Goal: Task Accomplishment & Management: Use online tool/utility

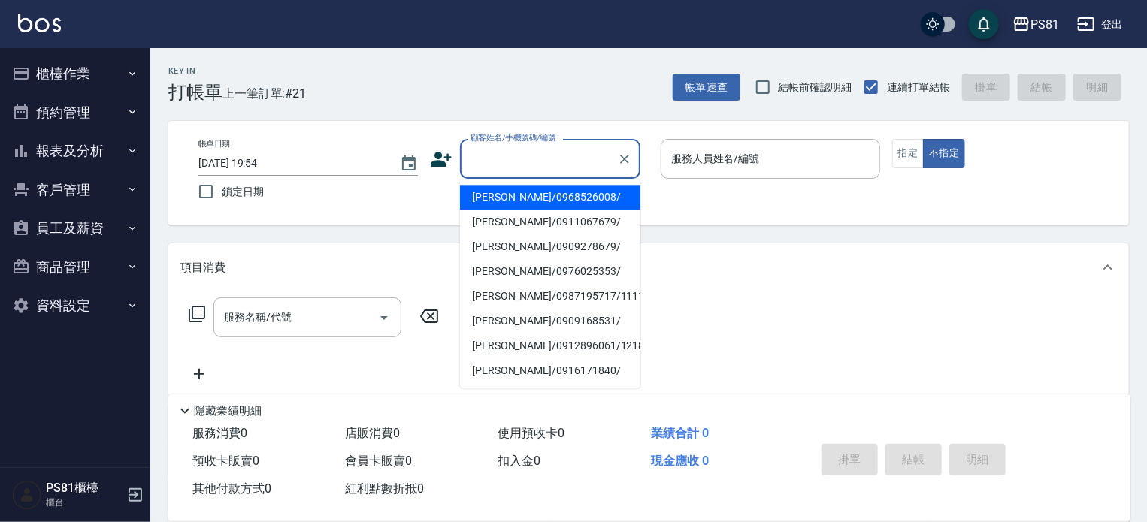
click at [564, 147] on input "顧客姓名/手機號碼/編號" at bounding box center [539, 159] width 144 height 26
click at [118, 80] on button "櫃檯作業" at bounding box center [75, 73] width 138 height 39
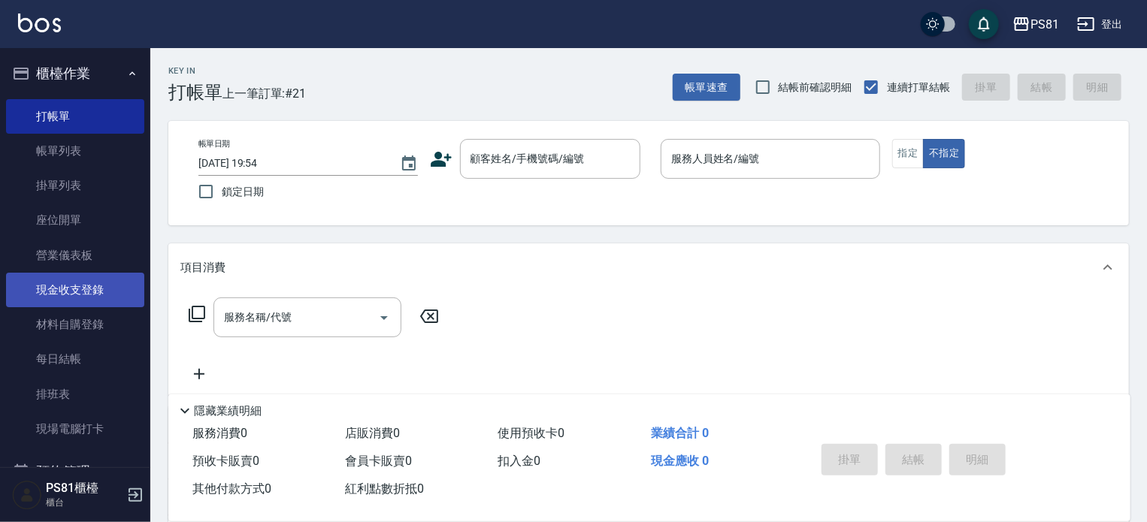
click at [116, 292] on link "現金收支登錄" at bounding box center [75, 290] width 138 height 35
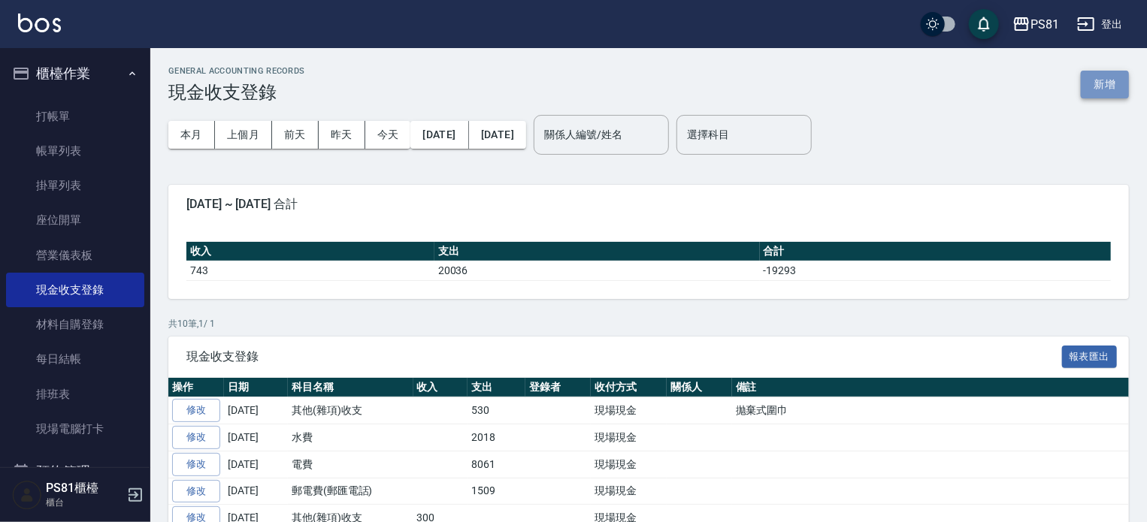
click at [1089, 72] on button "新增" at bounding box center [1104, 85] width 48 height 28
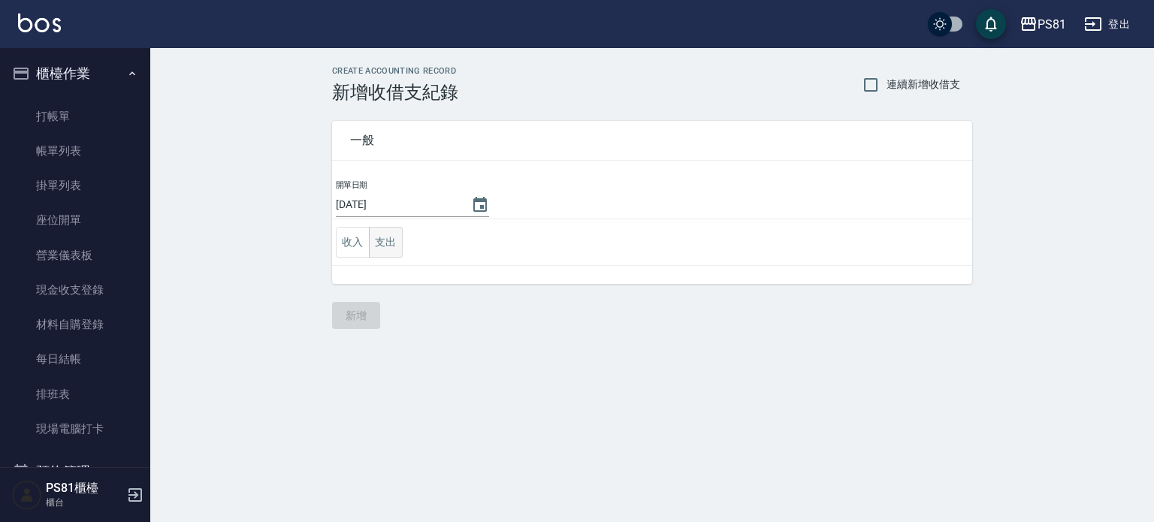
click at [397, 250] on button "支出" at bounding box center [386, 242] width 34 height 31
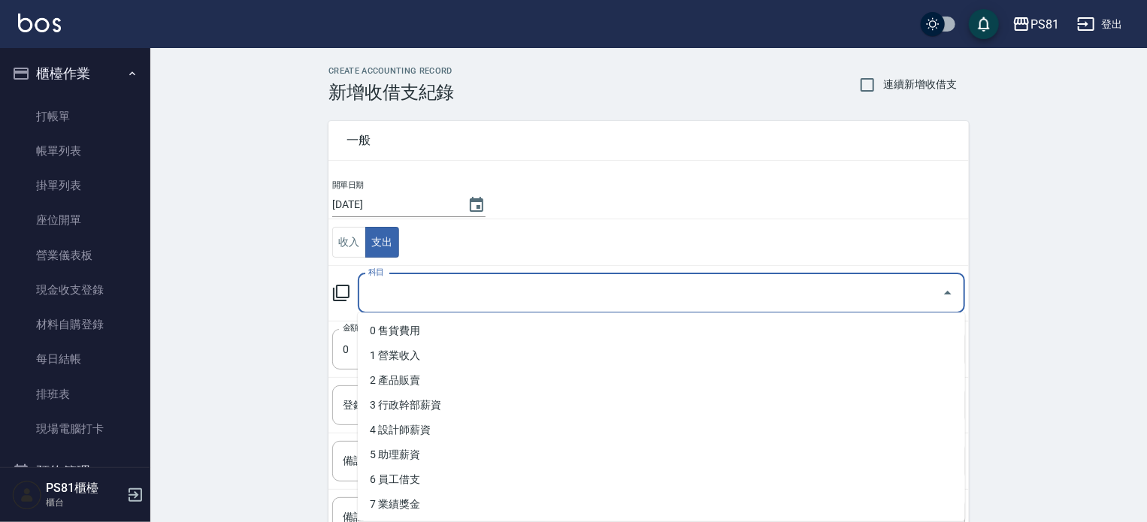
click at [400, 280] on input "科目" at bounding box center [649, 293] width 571 height 26
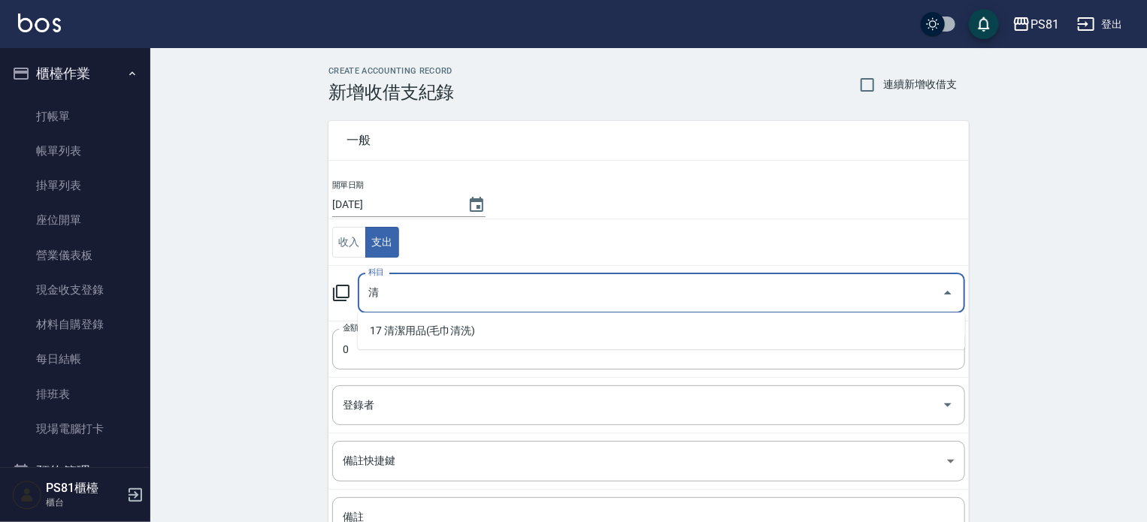
click at [421, 319] on li "17 清潔用品(毛巾清洗)" at bounding box center [661, 331] width 607 height 25
type input "17 清潔用品(毛巾清洗)"
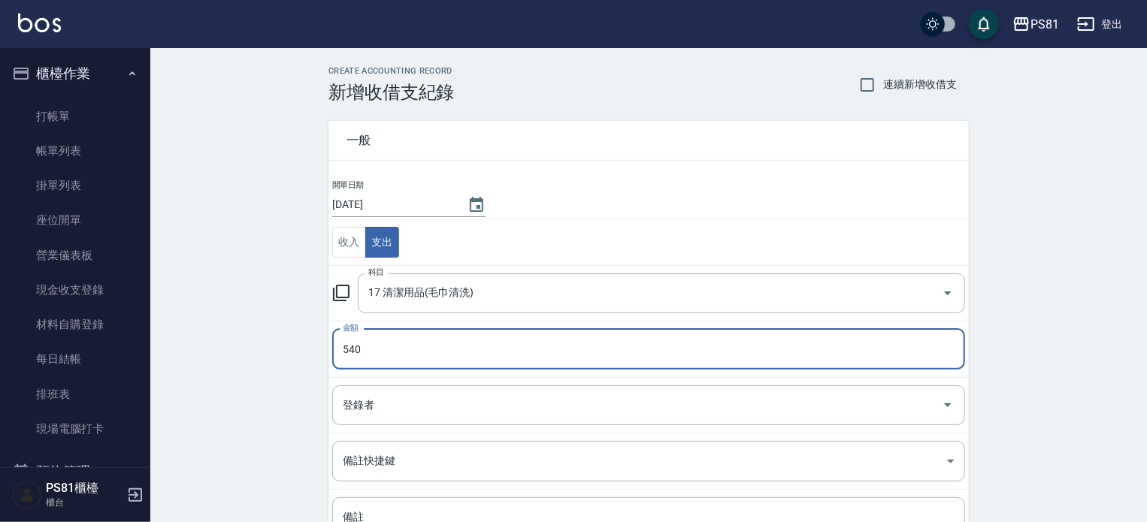
type input "540"
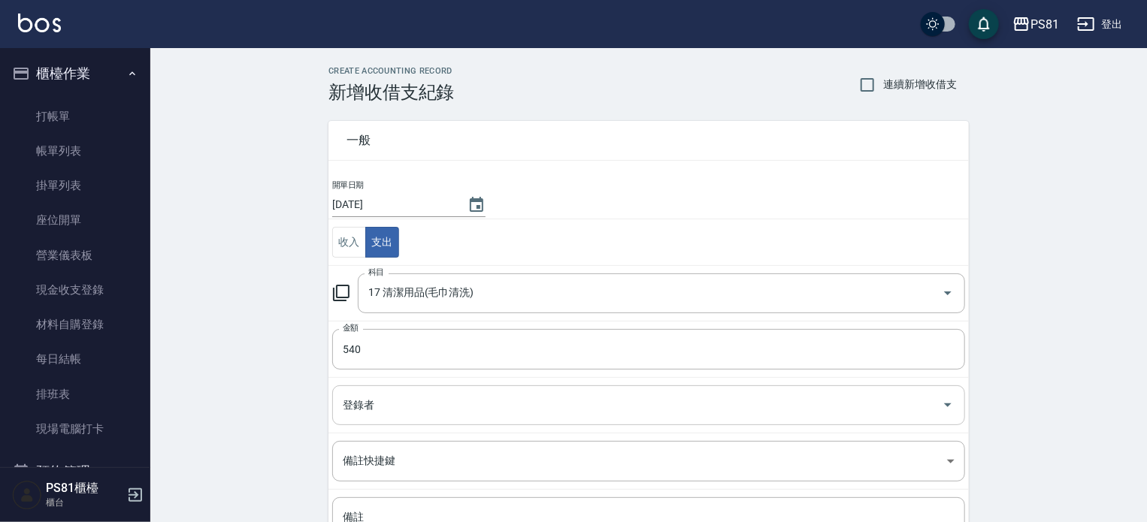
scroll to position [139, 0]
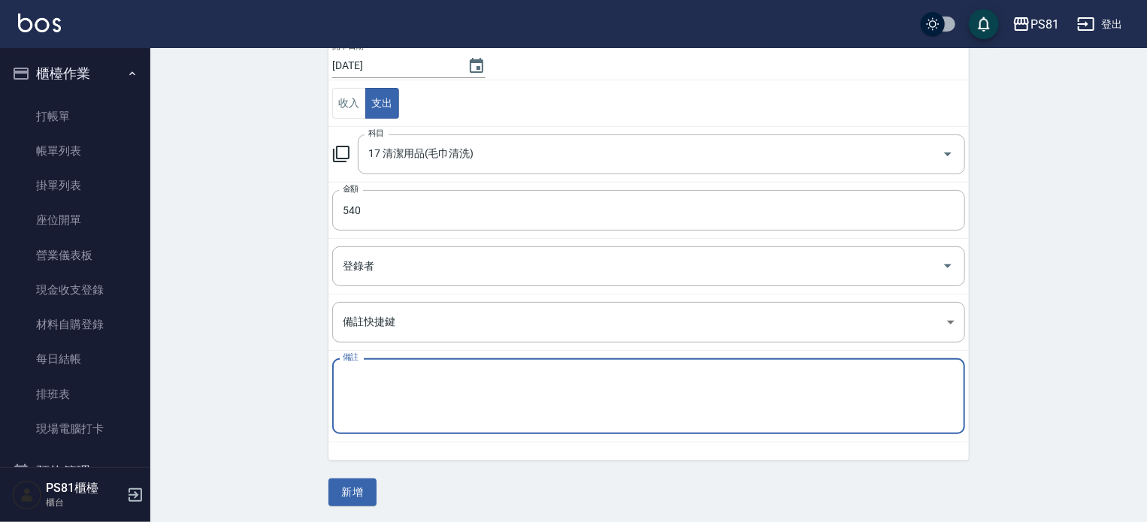
click at [349, 397] on textarea "備註" at bounding box center [649, 396] width 612 height 51
type textarea "2"
type textarea "地墊"
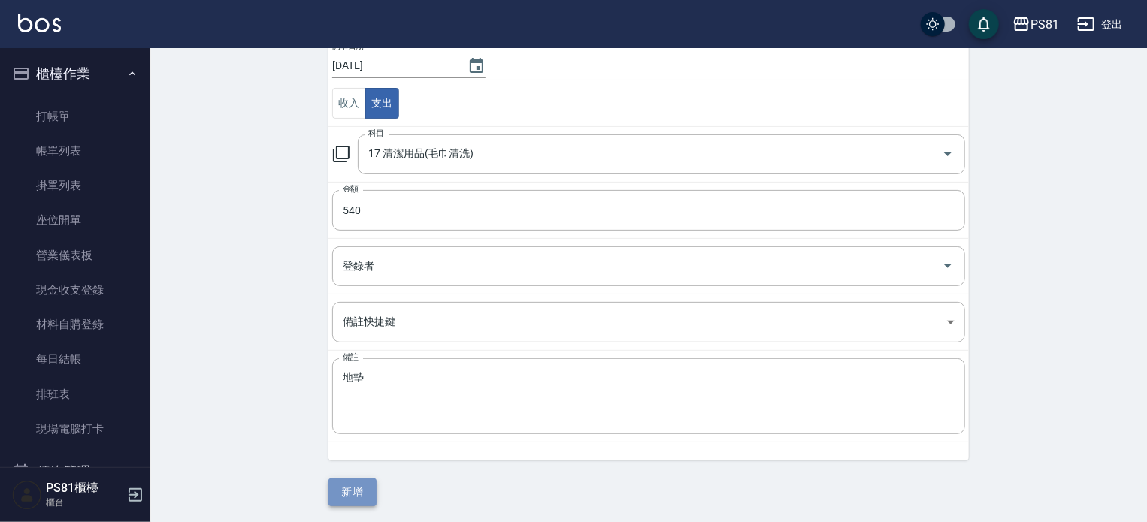
click at [355, 491] on button "新增" at bounding box center [352, 493] width 48 height 28
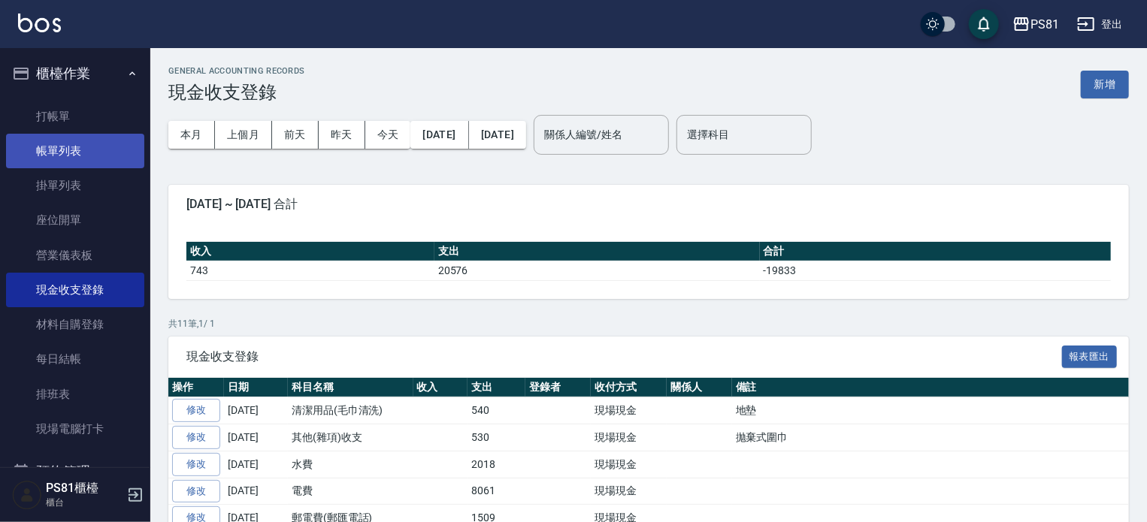
click at [75, 150] on link "帳單列表" at bounding box center [75, 151] width 138 height 35
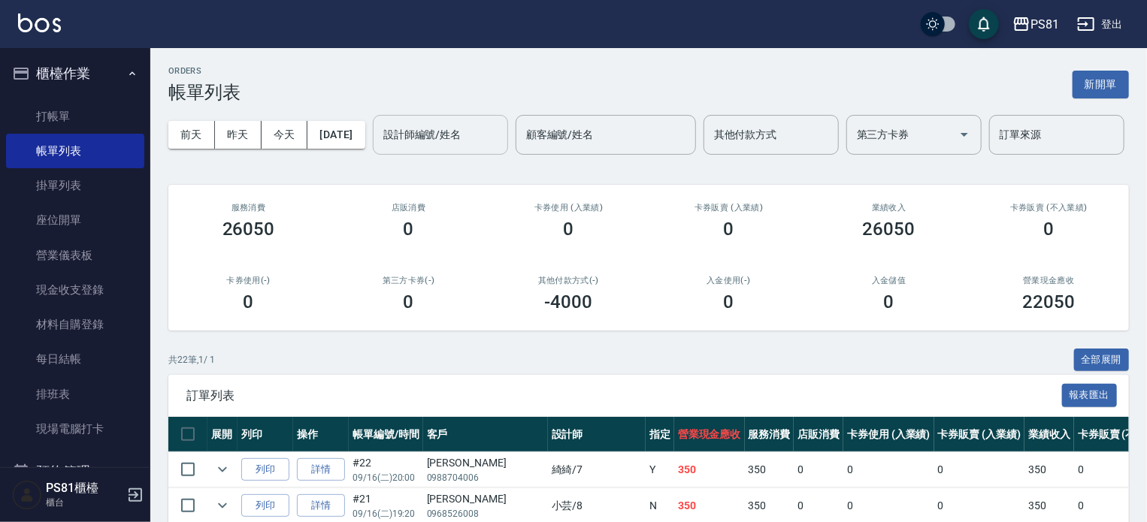
click at [379, 148] on input "設計師編號/姓名" at bounding box center [440, 135] width 122 height 26
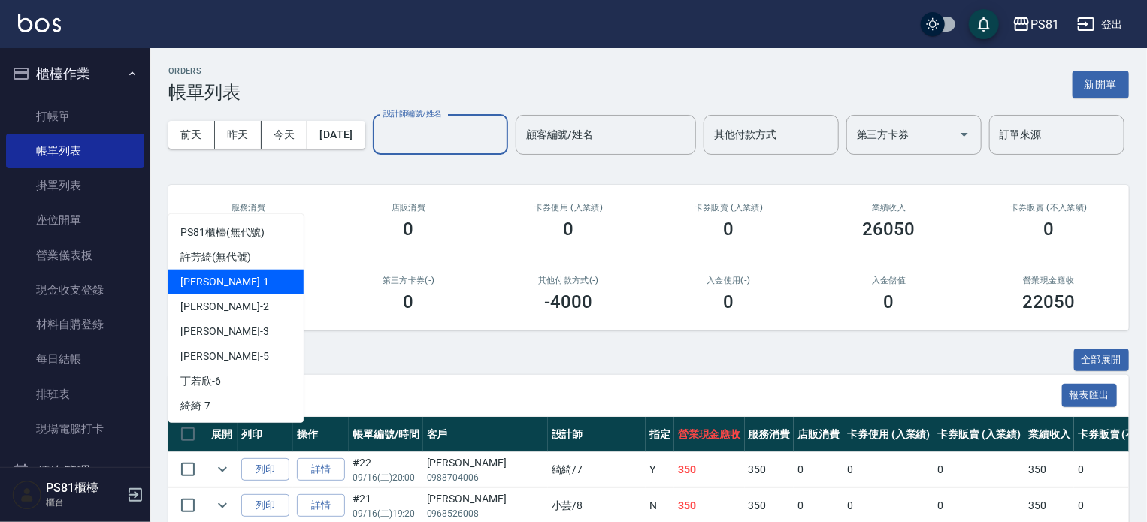
click at [231, 278] on div "[PERSON_NAME] -1" at bounding box center [235, 282] width 135 height 25
type input "[PERSON_NAME]-1"
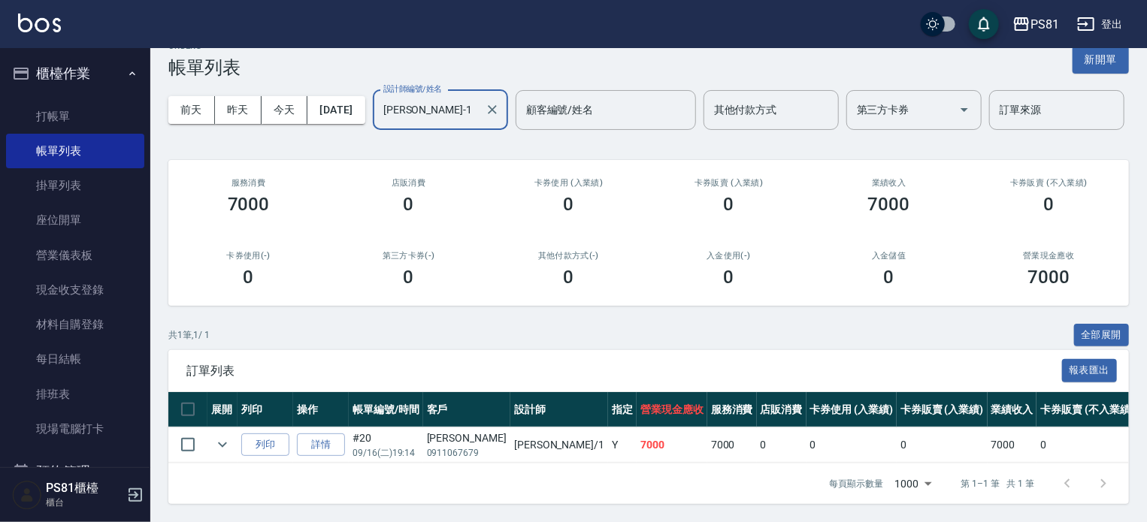
scroll to position [83, 0]
click at [334, 434] on link "詳情" at bounding box center [321, 445] width 48 height 23
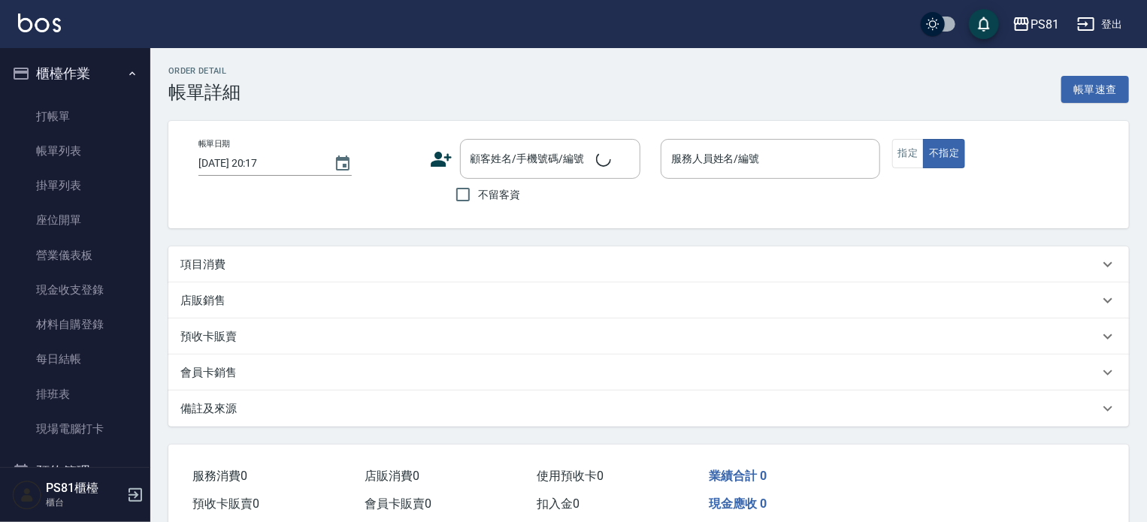
type input "[DATE] 19:14"
type input "[PERSON_NAME]-1"
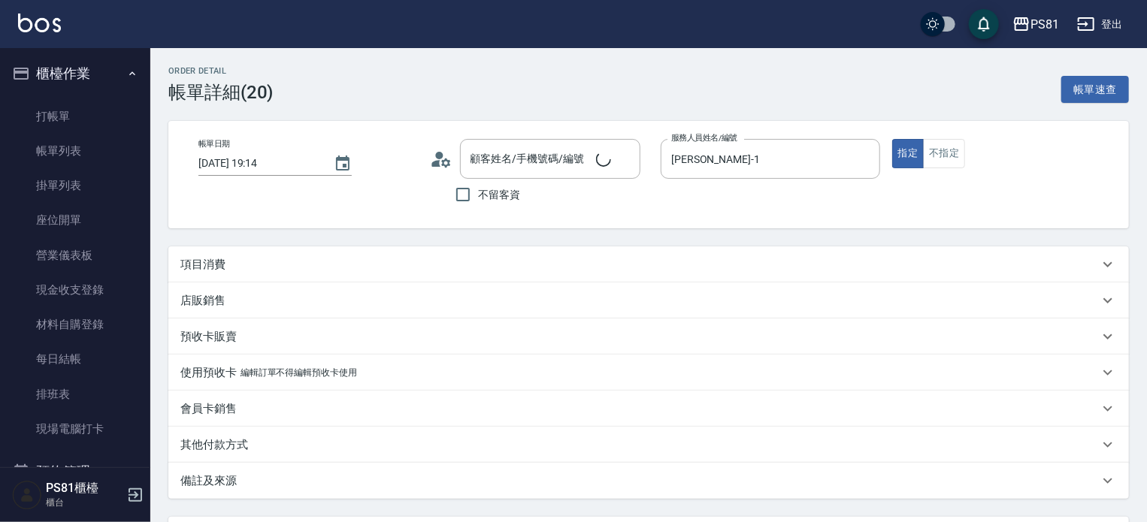
type input "[PERSON_NAME]/0911067679/"
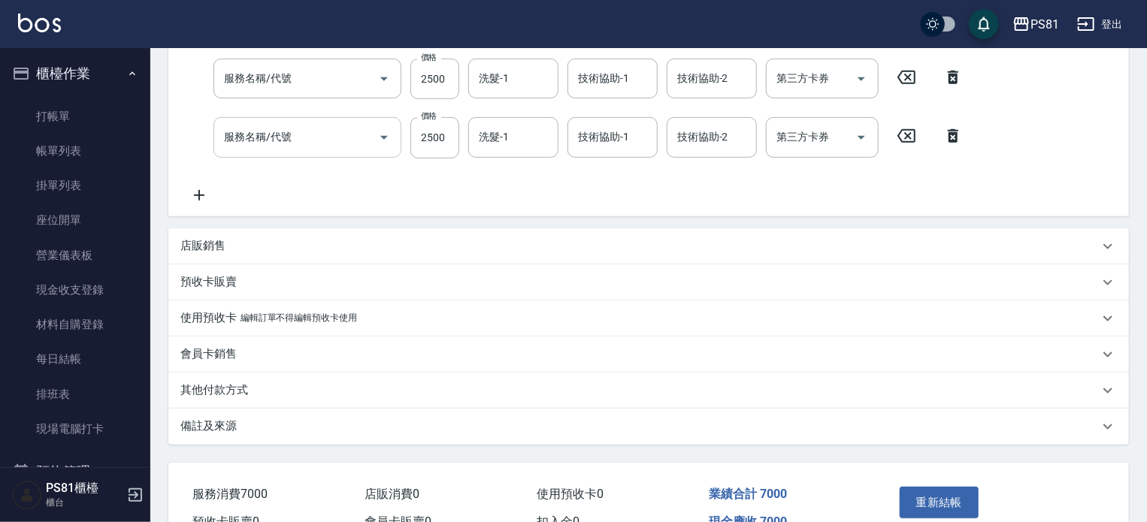
type input "日本結構護髮(108)"
type input "旗艦染髮(807)"
type input "頂級溫朔(315)"
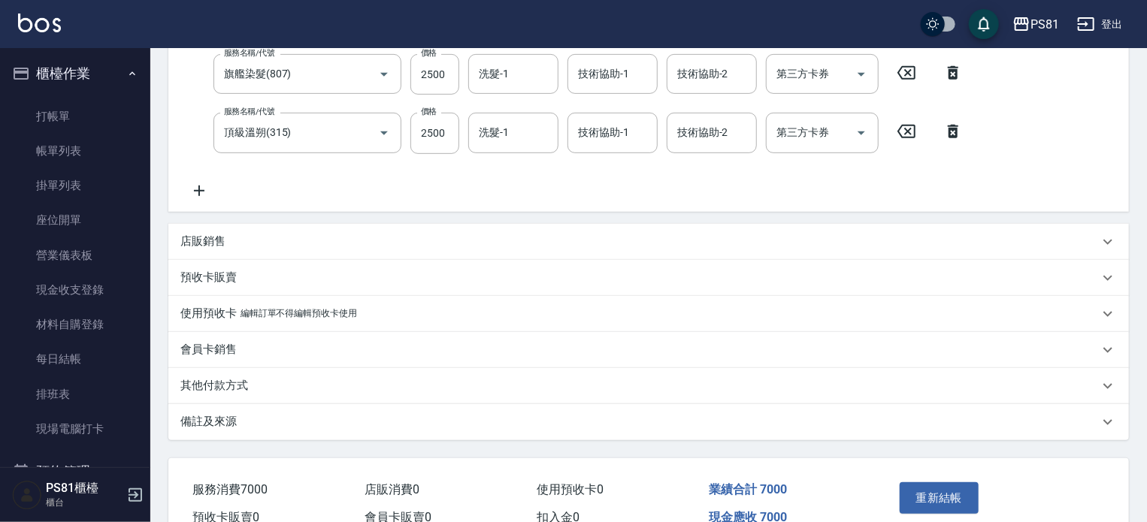
scroll to position [382, 0]
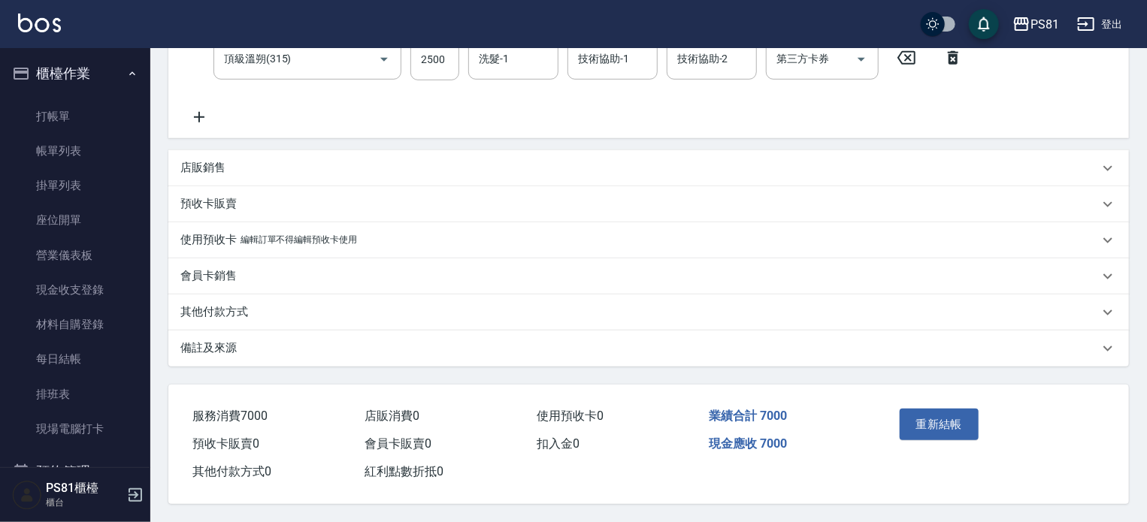
click at [223, 319] on div "其他付款方式" at bounding box center [648, 313] width 960 height 36
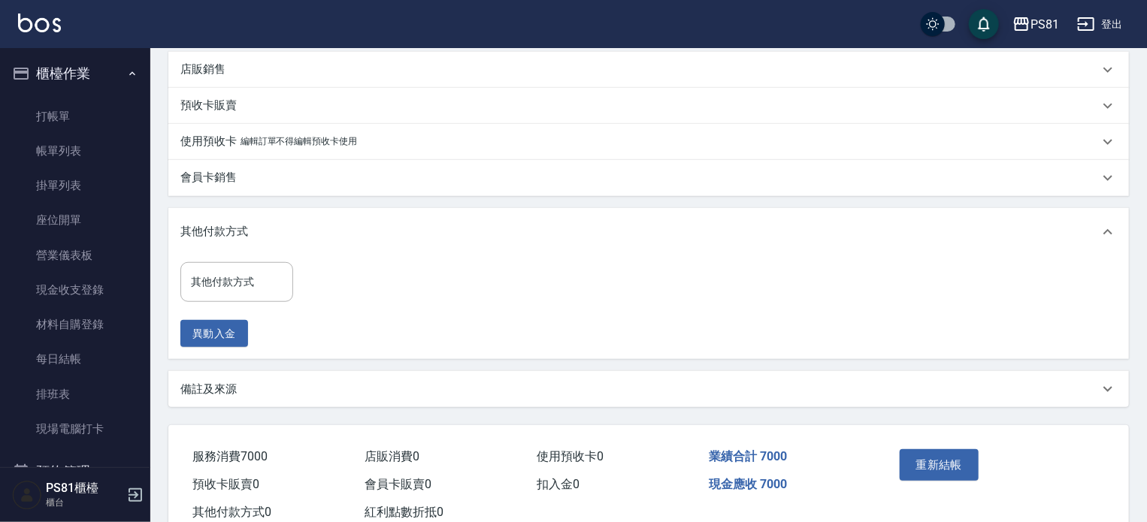
scroll to position [522, 0]
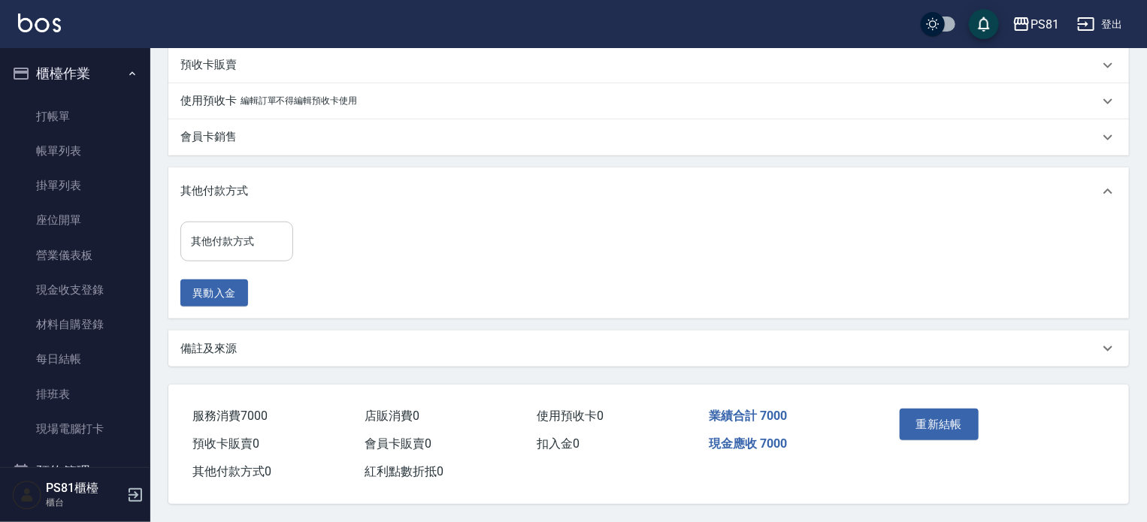
click at [255, 228] on input "其他付款方式" at bounding box center [236, 241] width 99 height 26
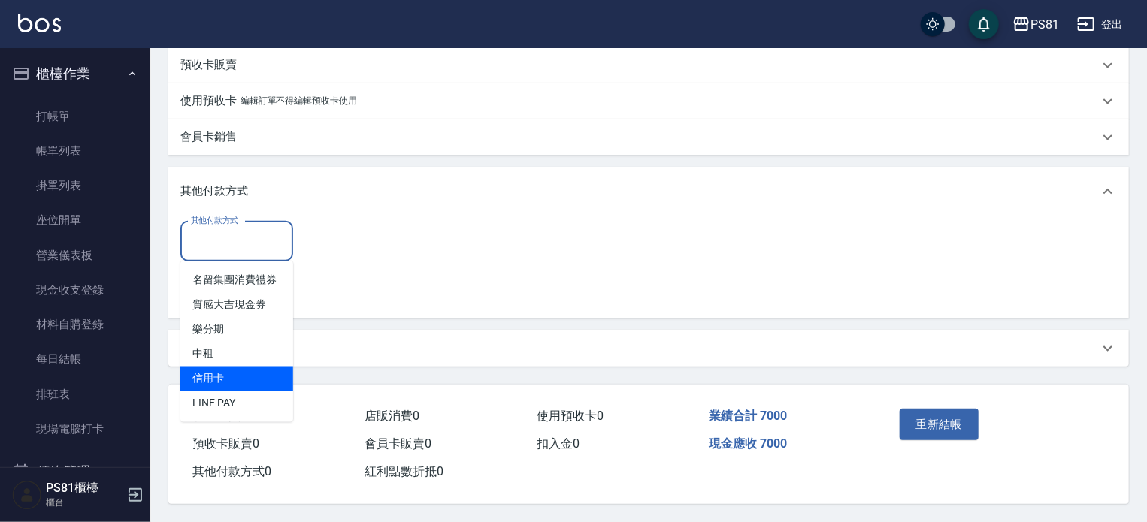
click at [254, 376] on span "信用卡" at bounding box center [236, 379] width 113 height 25
type input "信用卡"
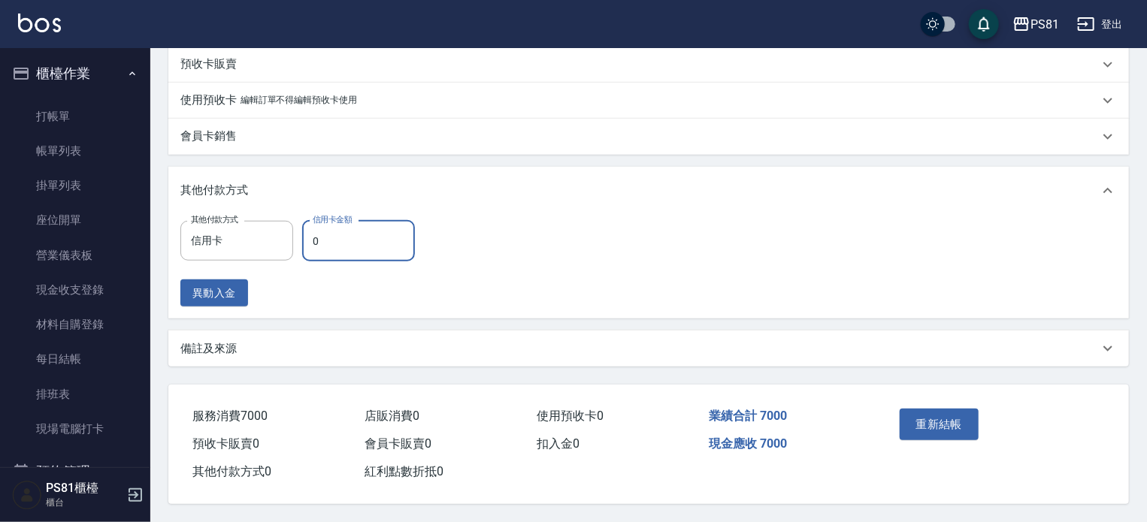
click at [328, 244] on input "0" at bounding box center [358, 241] width 113 height 41
type input "7000"
click at [941, 420] on button "重新結帳" at bounding box center [939, 425] width 80 height 32
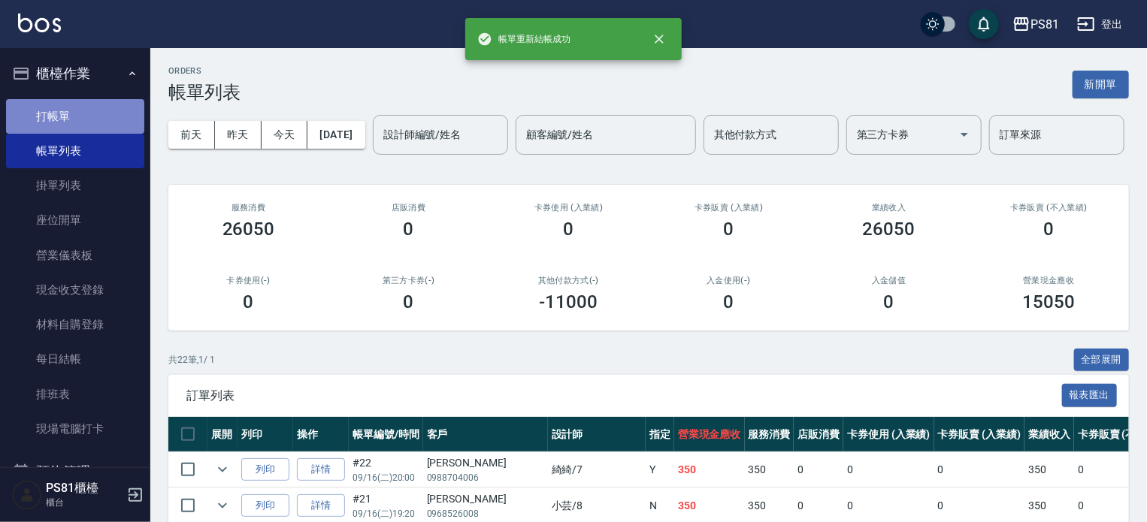
click at [95, 122] on link "打帳單" at bounding box center [75, 116] width 138 height 35
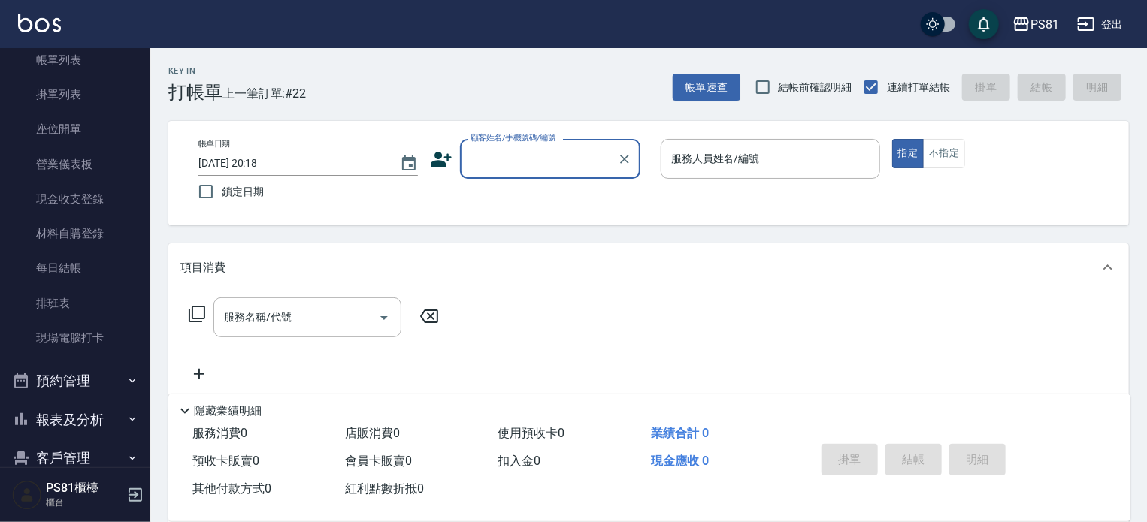
scroll to position [234, 0]
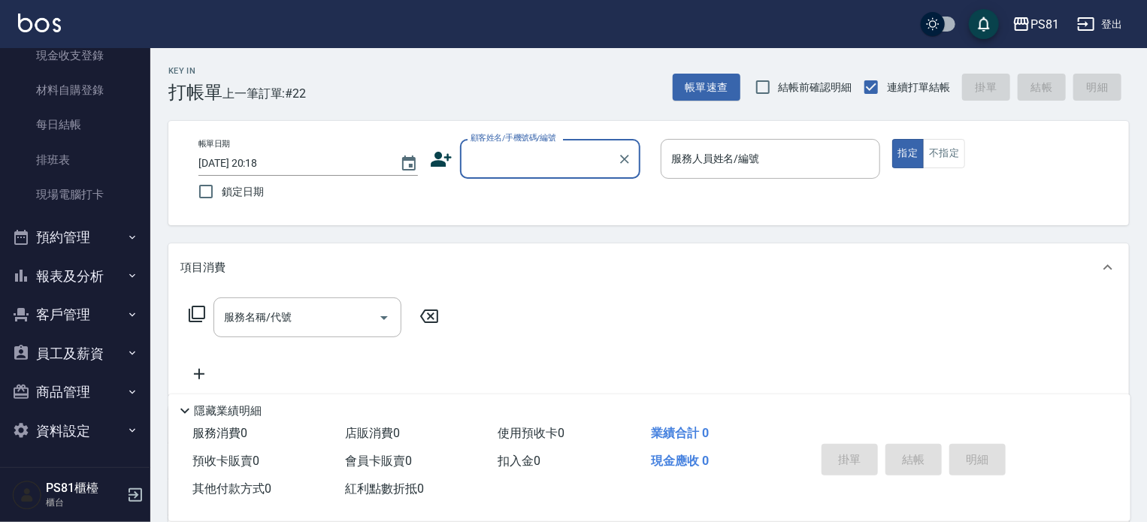
click at [71, 237] on button "預約管理" at bounding box center [75, 237] width 138 height 39
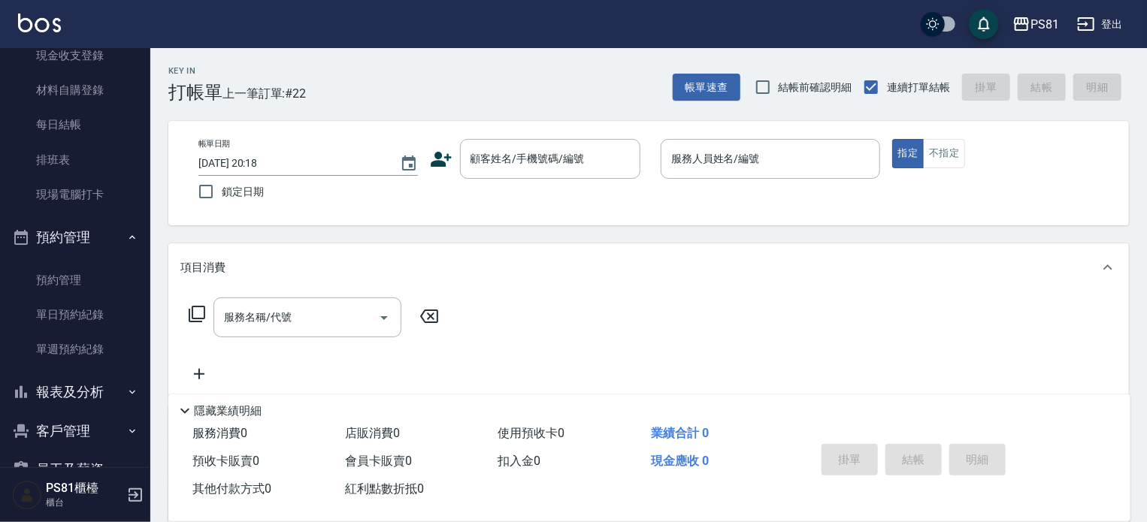
click at [66, 396] on button "報表及分析" at bounding box center [75, 392] width 138 height 39
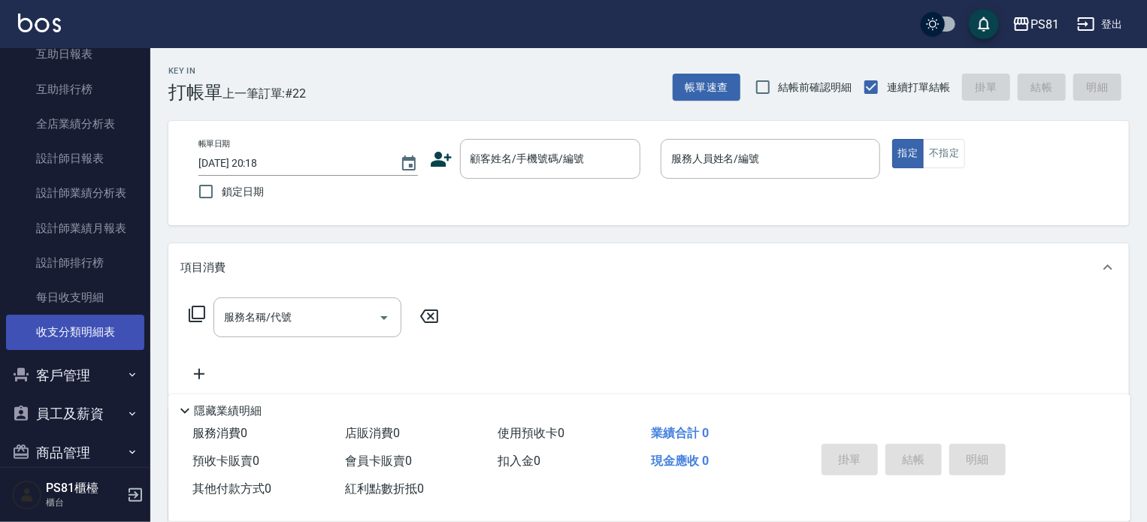
scroll to position [685, 0]
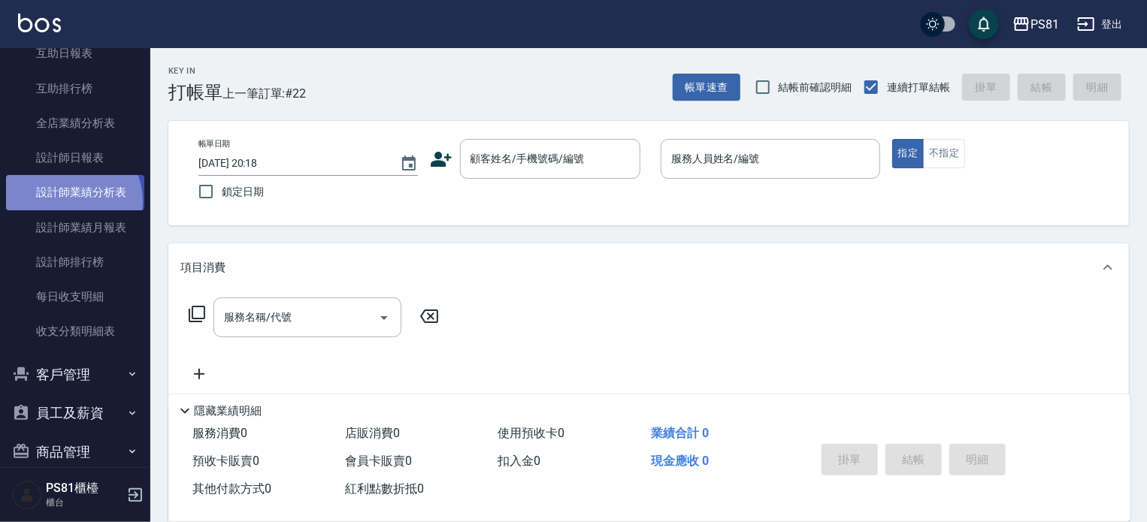
click at [69, 200] on link "設計師業績分析表" at bounding box center [75, 192] width 138 height 35
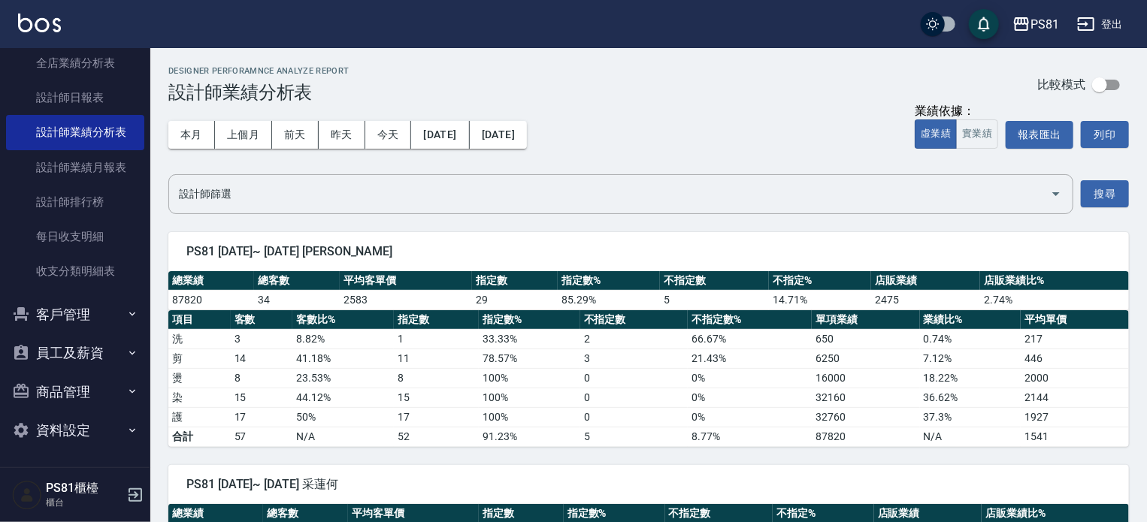
click at [102, 309] on button "客戶管理" at bounding box center [75, 314] width 138 height 39
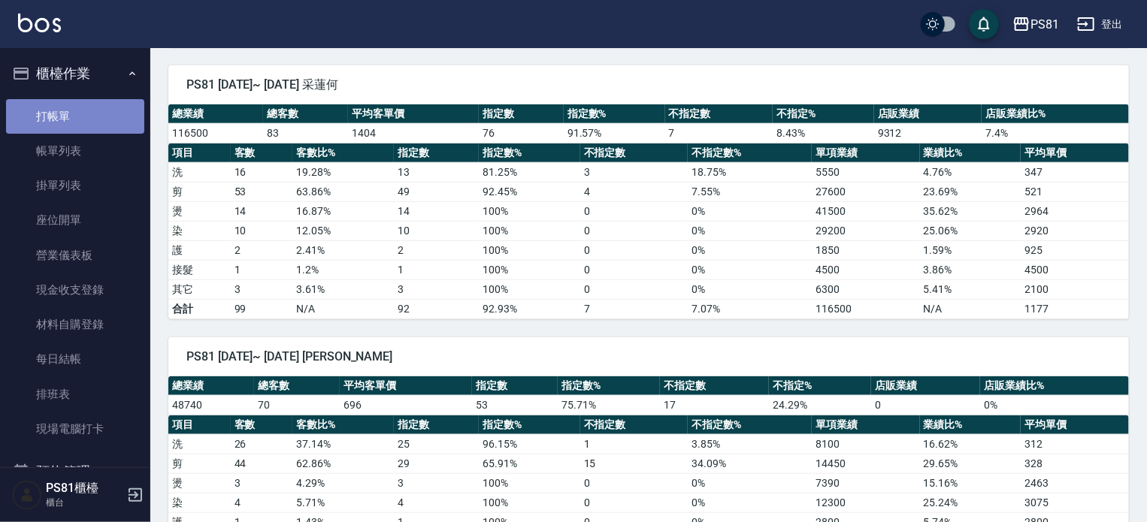
click at [94, 110] on link "打帳單" at bounding box center [75, 116] width 138 height 35
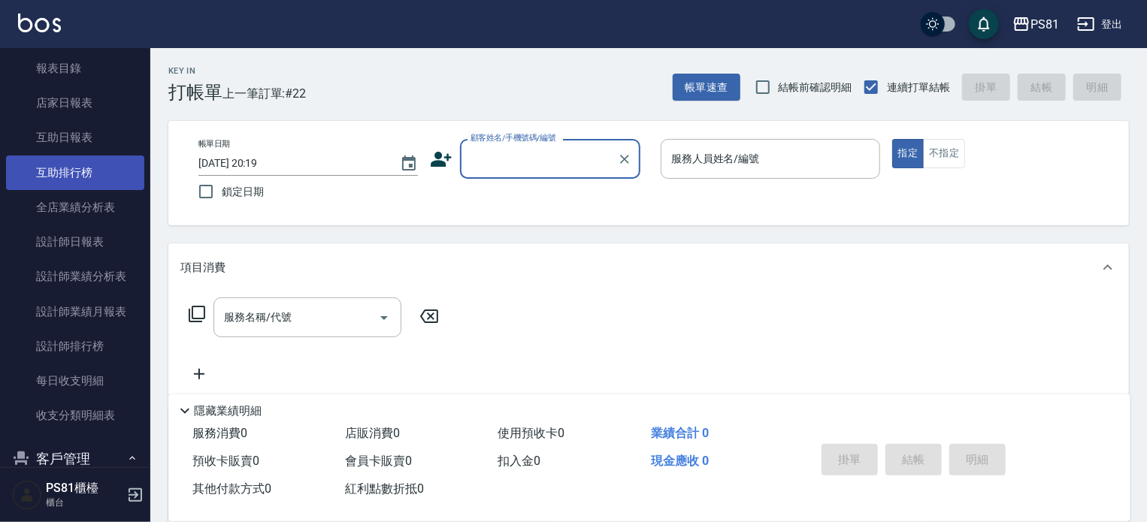
scroll to position [75, 0]
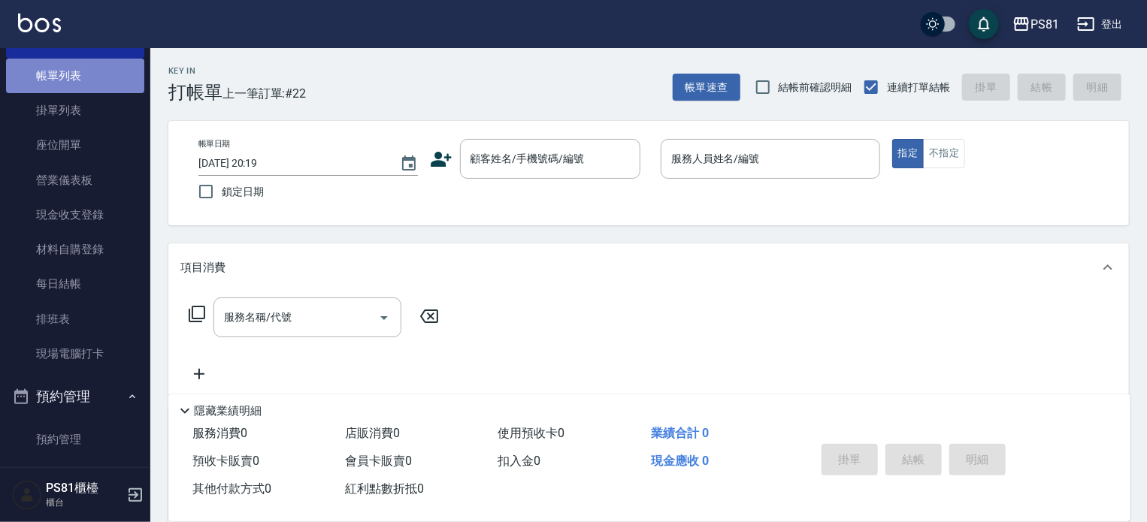
click at [99, 74] on link "帳單列表" at bounding box center [75, 76] width 138 height 35
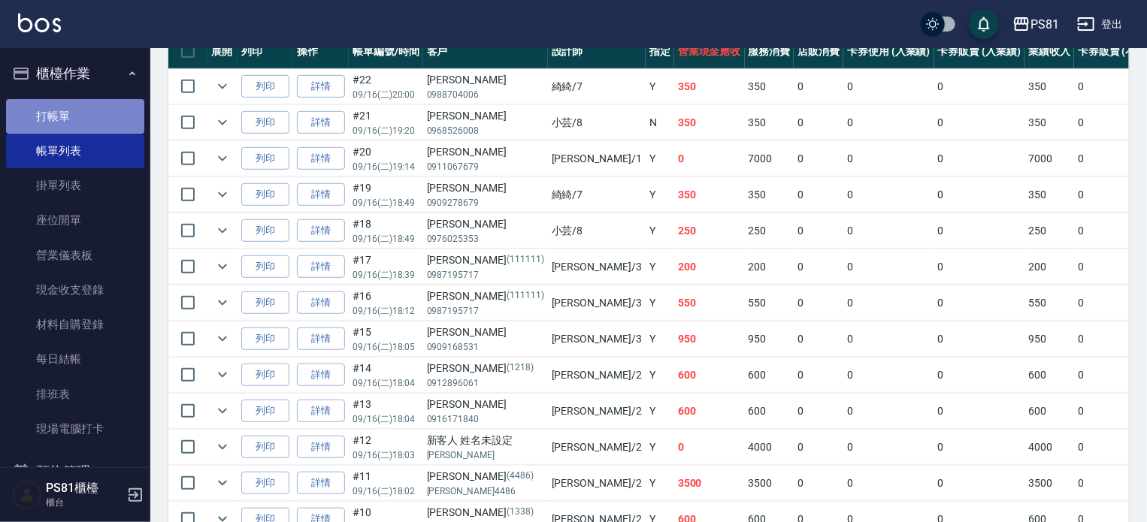
click at [114, 110] on link "打帳單" at bounding box center [75, 116] width 138 height 35
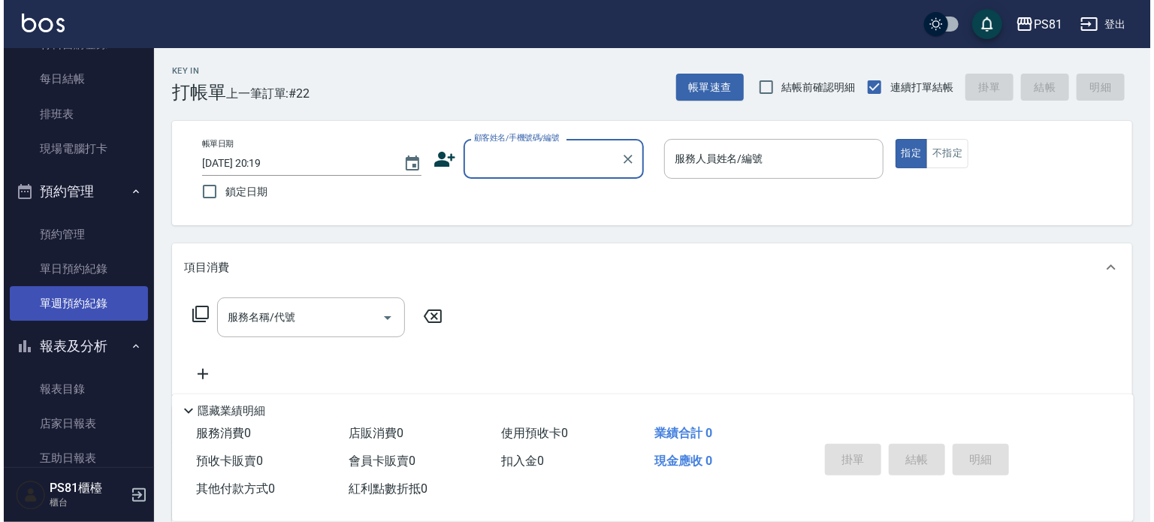
scroll to position [451, 0]
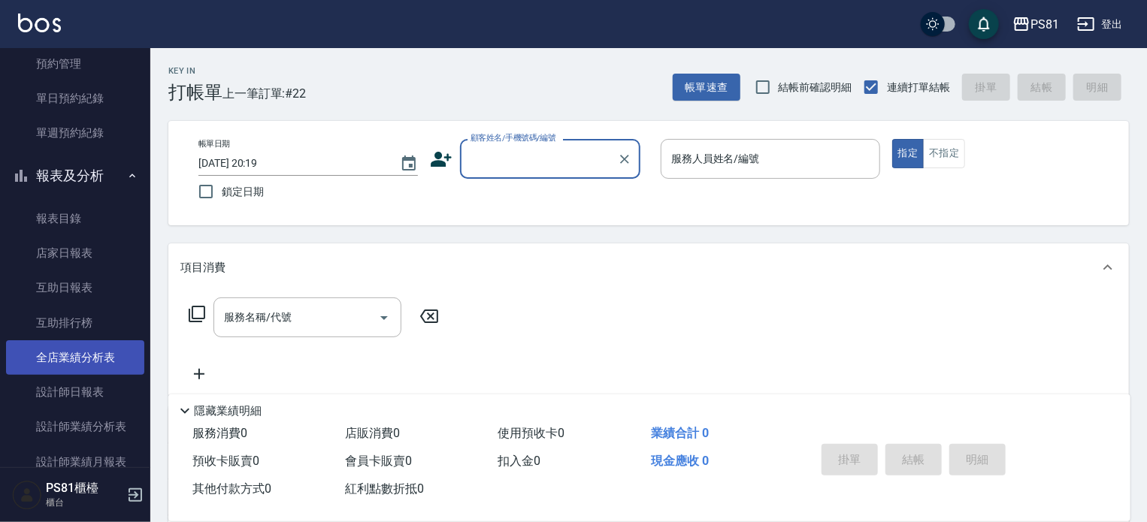
click at [55, 352] on link "全店業績分析表" at bounding box center [75, 357] width 138 height 35
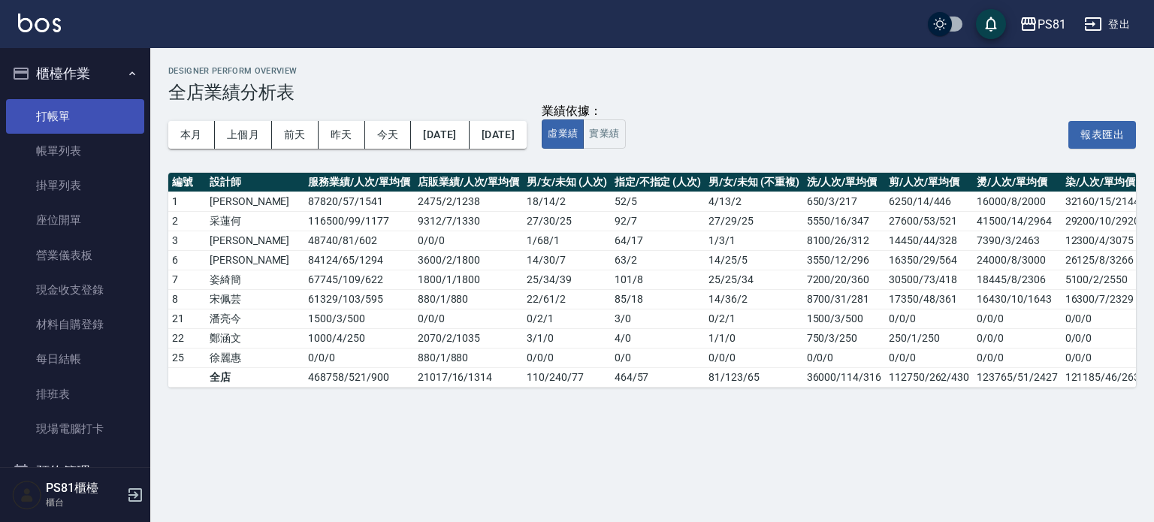
click at [28, 127] on link "打帳單" at bounding box center [75, 116] width 138 height 35
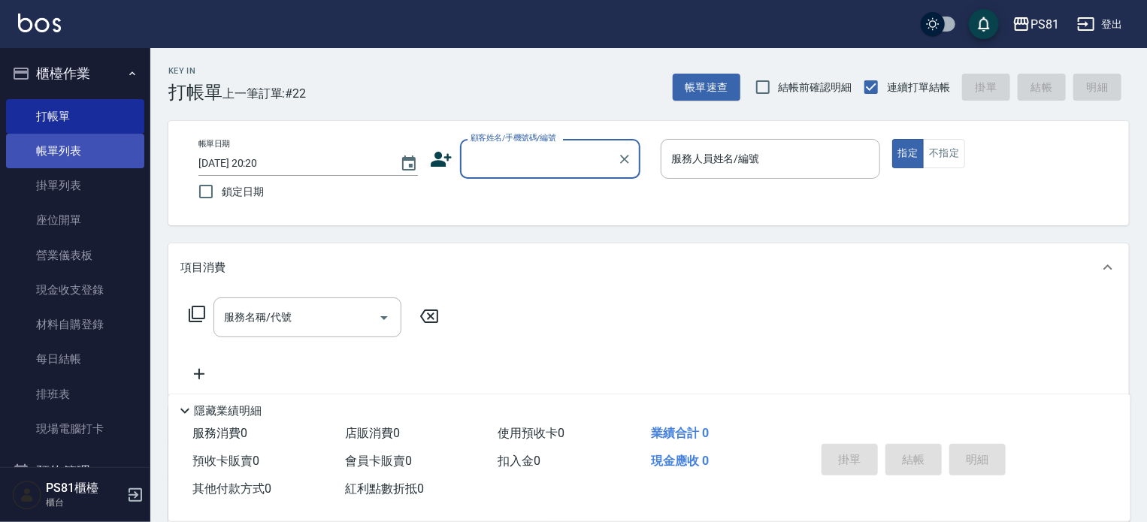
click at [63, 144] on link "帳單列表" at bounding box center [75, 151] width 138 height 35
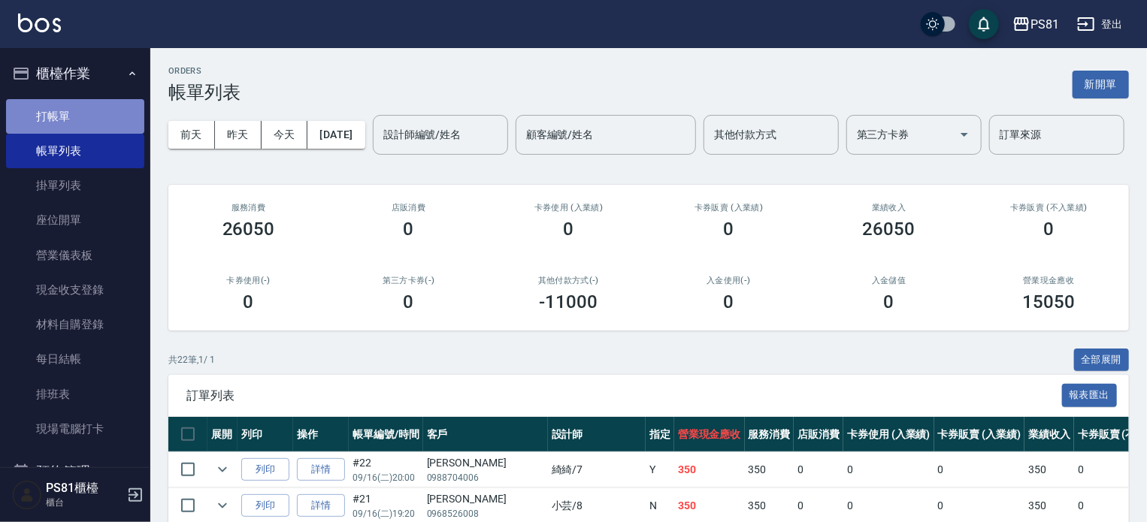
click at [77, 102] on link "打帳單" at bounding box center [75, 116] width 138 height 35
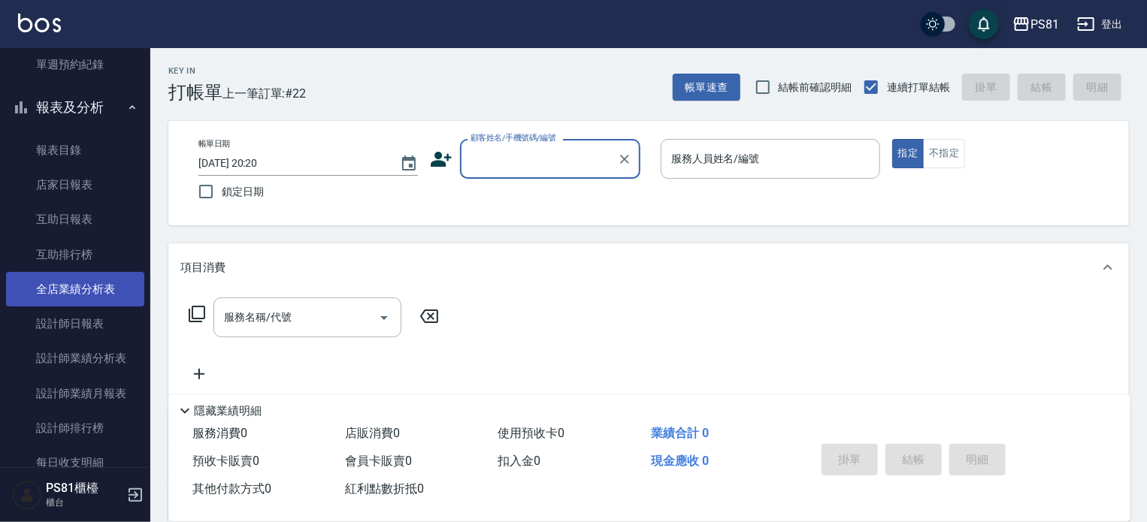
scroll to position [526, 0]
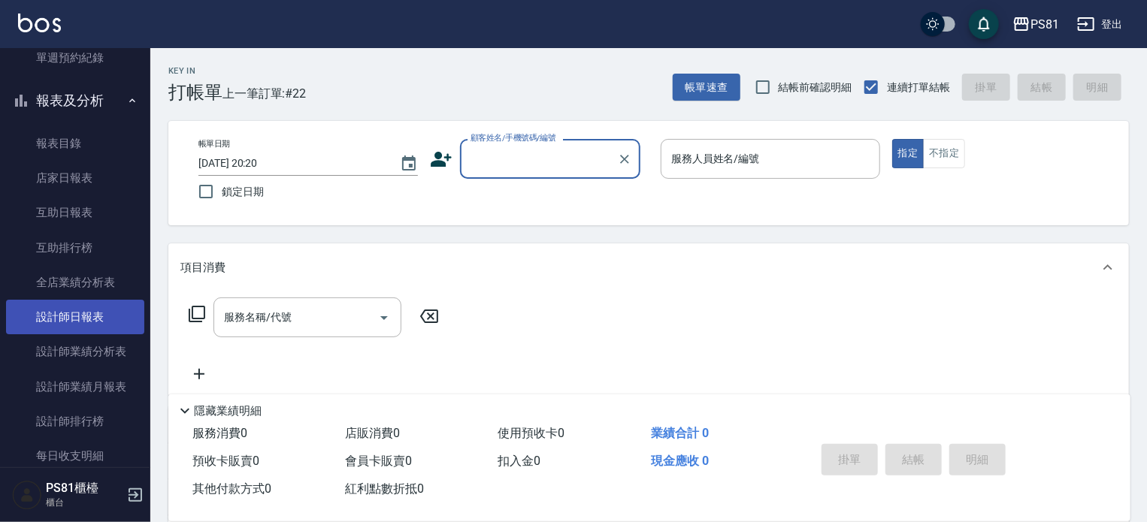
click at [106, 317] on link "設計師日報表" at bounding box center [75, 317] width 138 height 35
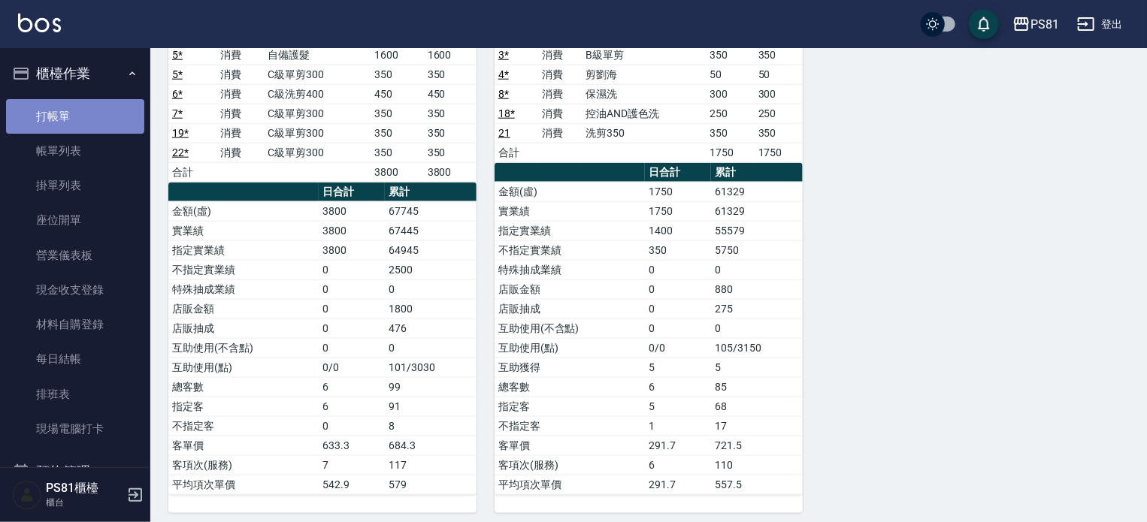
click at [95, 115] on link "打帳單" at bounding box center [75, 116] width 138 height 35
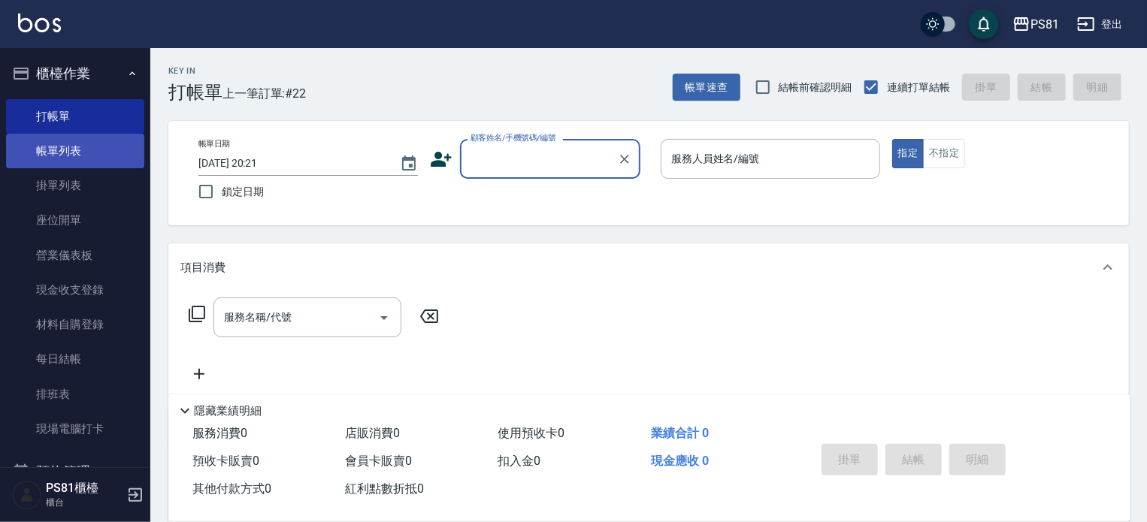
click at [71, 156] on link "帳單列表" at bounding box center [75, 151] width 138 height 35
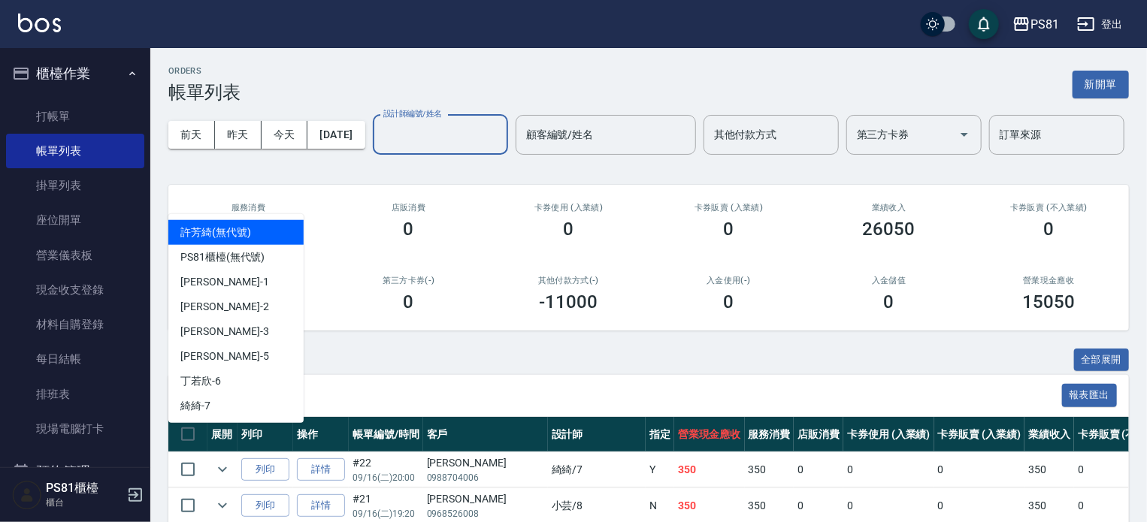
click at [379, 148] on input "設計師編號/姓名" at bounding box center [440, 135] width 122 height 26
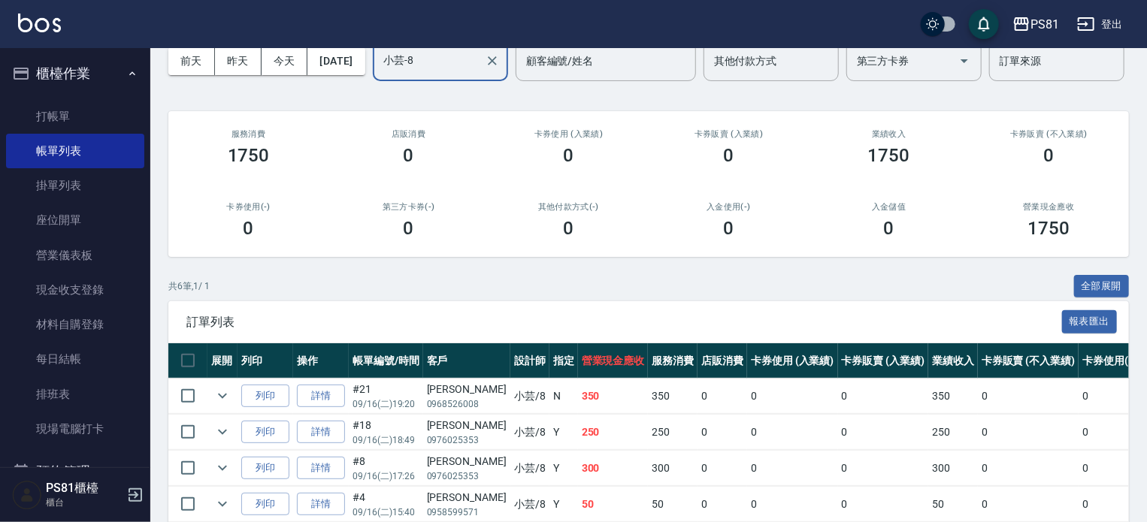
scroll to position [261, 0]
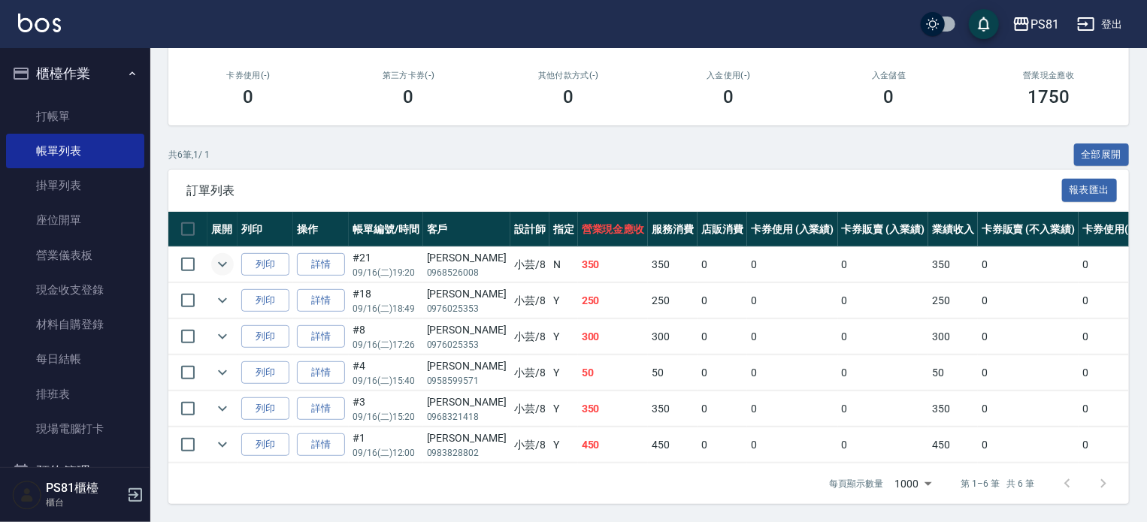
type input "小芸-8"
click at [229, 258] on icon "expand row" at bounding box center [222, 264] width 18 height 18
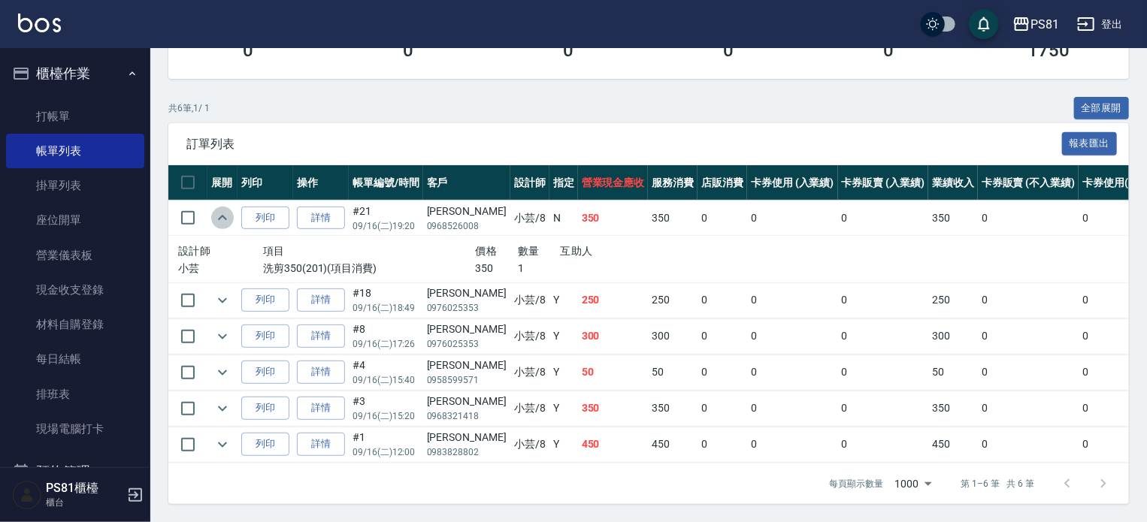
click at [229, 227] on icon "expand row" at bounding box center [222, 218] width 18 height 18
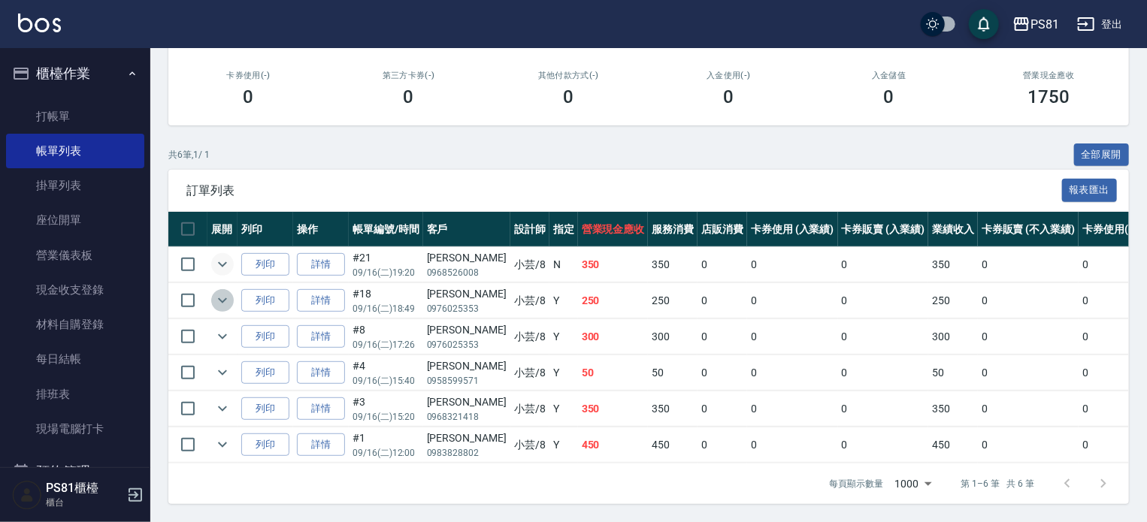
click at [216, 295] on icon "expand row" at bounding box center [222, 301] width 18 height 18
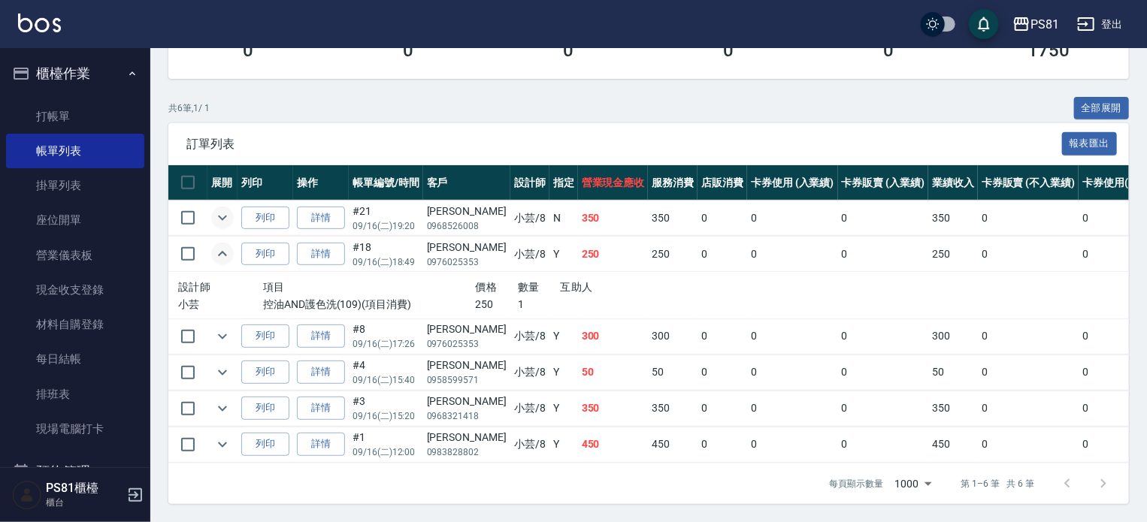
click at [216, 263] on icon "expand row" at bounding box center [222, 254] width 18 height 18
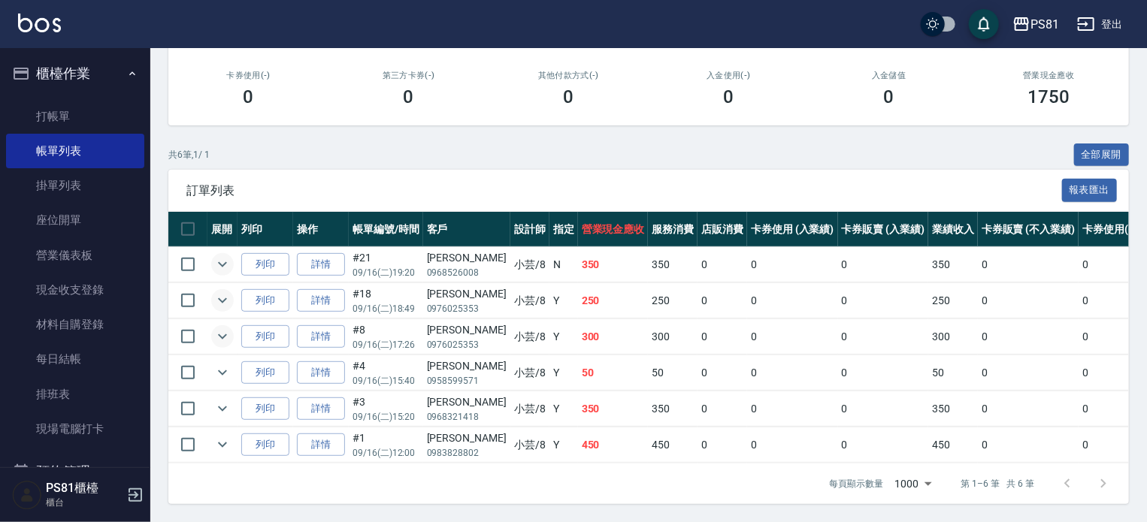
click at [225, 328] on icon "expand row" at bounding box center [222, 337] width 18 height 18
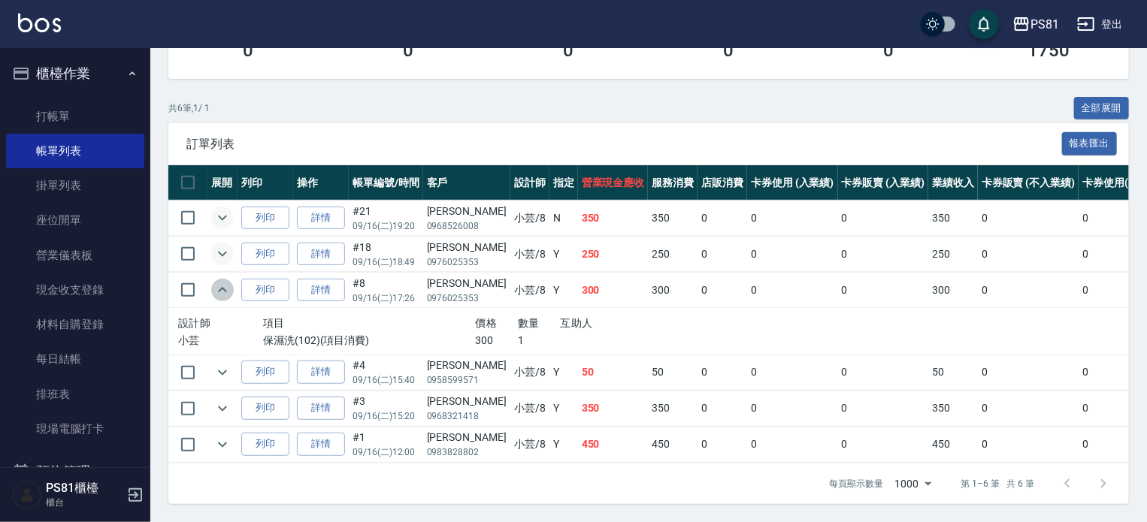
click at [225, 292] on icon "expand row" at bounding box center [222, 289] width 9 height 5
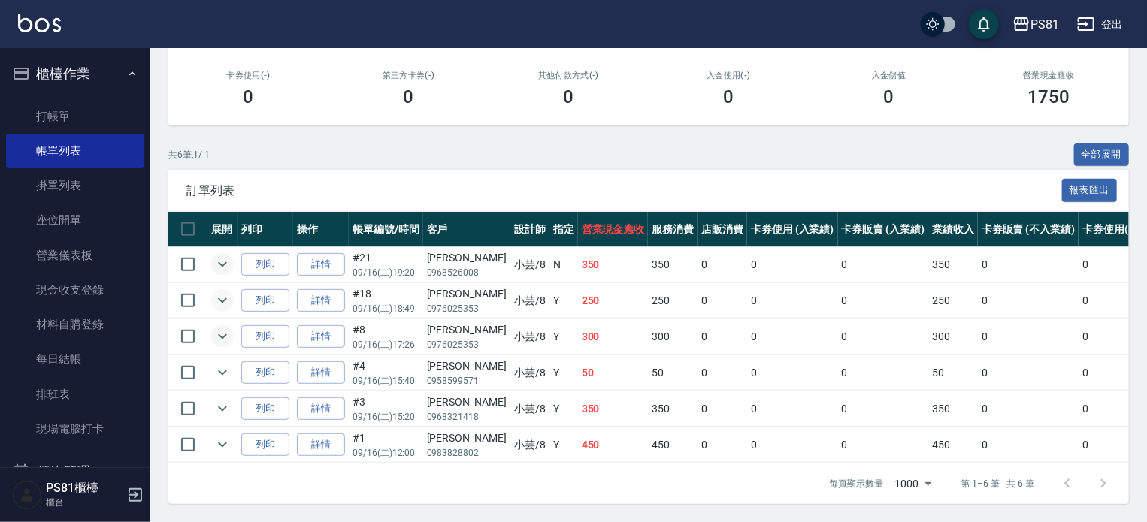
click at [226, 333] on icon "expand row" at bounding box center [222, 337] width 18 height 18
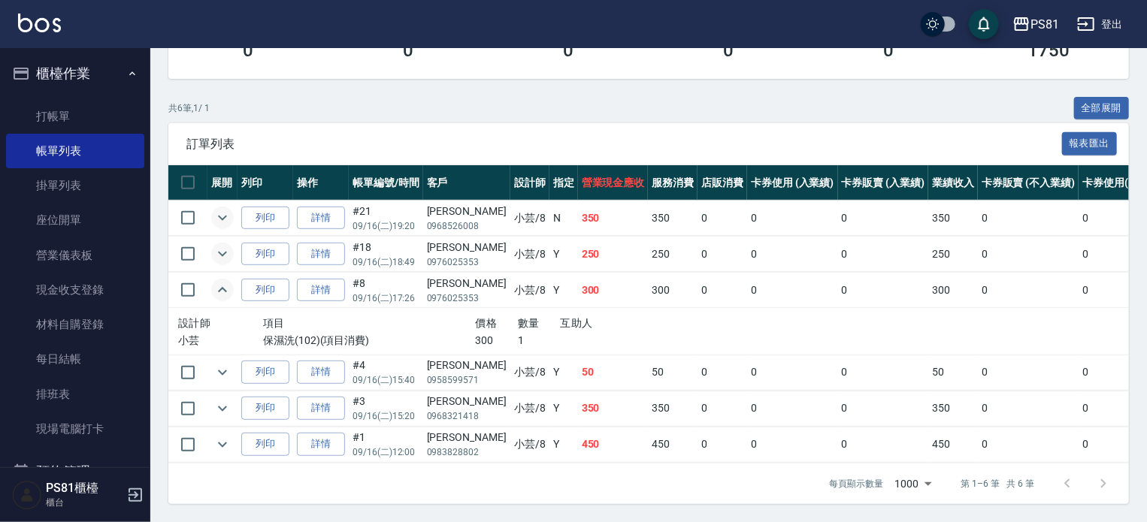
click at [226, 299] on icon "expand row" at bounding box center [222, 290] width 18 height 18
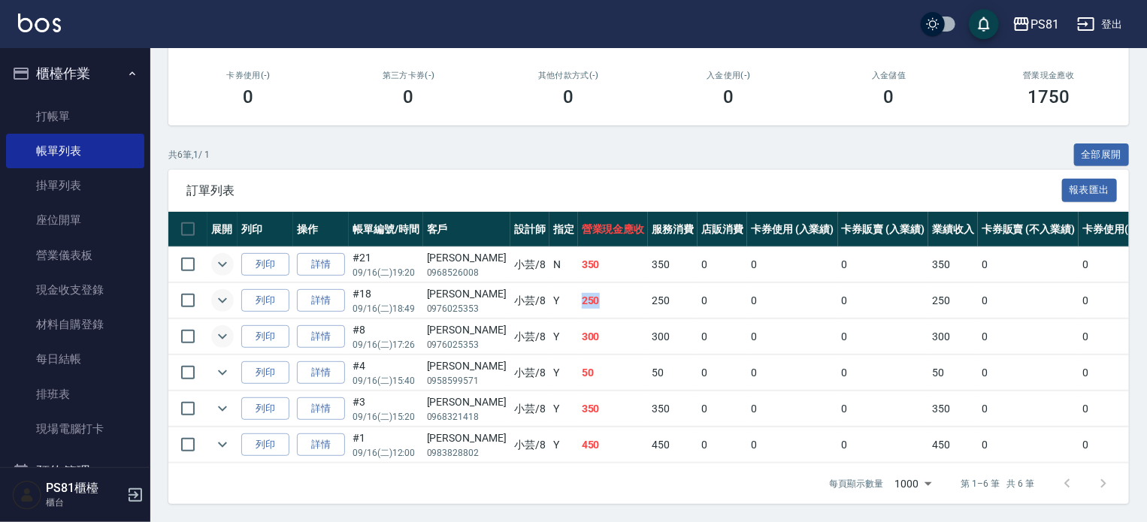
drag, startPoint x: 547, startPoint y: 295, endPoint x: 580, endPoint y: 294, distance: 33.1
click at [577, 291] on tr "列印 詳情 #18 09/16 (二) 18:49 [PERSON_NAME] 0976025353 小芸 /8 Y 250 250 0 0 0 250 0 …" at bounding box center [800, 300] width 1265 height 35
click at [580, 294] on td "250" at bounding box center [613, 300] width 71 height 35
click at [439, 338] on p "0976025353" at bounding box center [467, 345] width 80 height 14
click at [223, 328] on icon "expand row" at bounding box center [222, 337] width 18 height 18
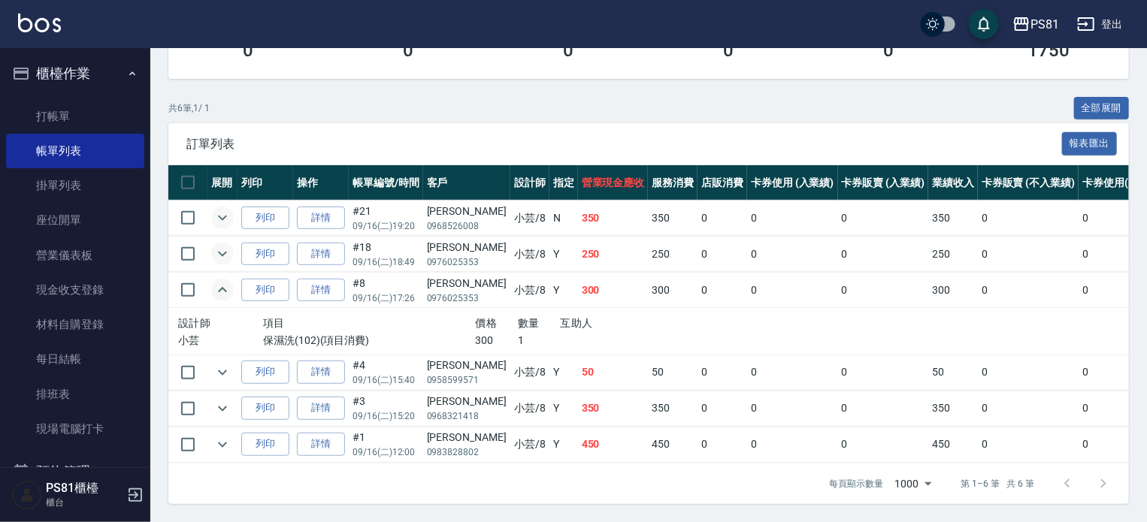
click at [223, 292] on icon "expand row" at bounding box center [222, 289] width 9 height 5
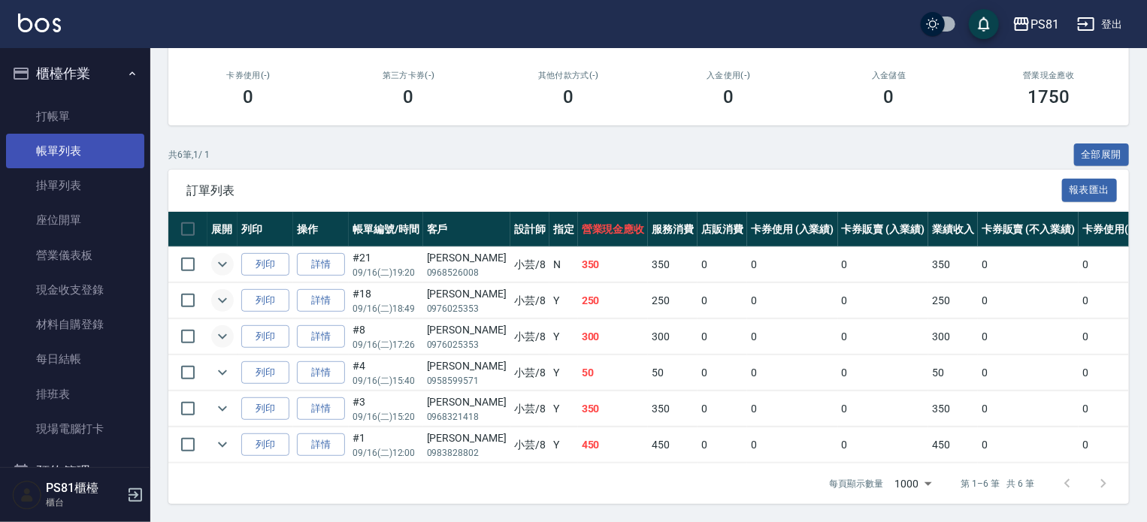
scroll to position [0, 0]
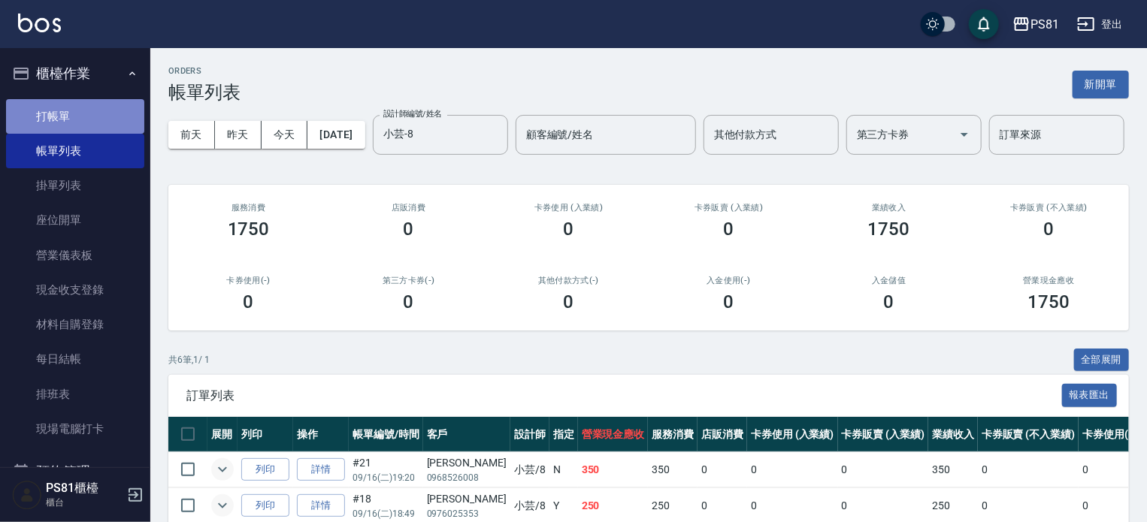
click at [123, 122] on link "打帳單" at bounding box center [75, 116] width 138 height 35
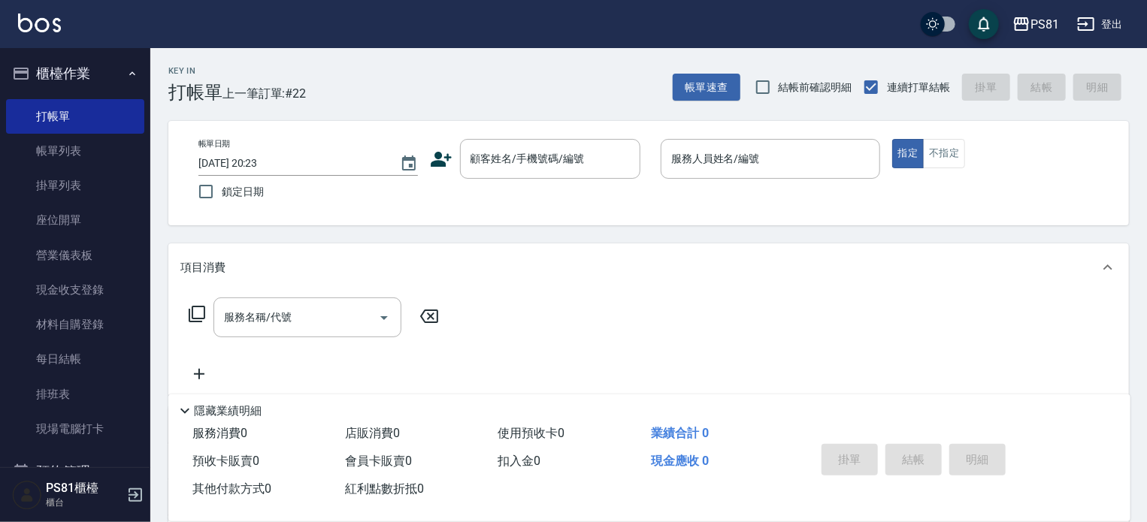
click at [397, 116] on div "Key In 打帳單 上一筆訂單:#22 帳單速查 結帳前確認明細 連續打單結帳 掛單 結帳 明細 帳單日期 [DATE] 20:23 鎖定日期 顧客姓名/手…" at bounding box center [648, 389] width 996 height 682
click at [126, 76] on icon "button" at bounding box center [132, 74] width 12 height 12
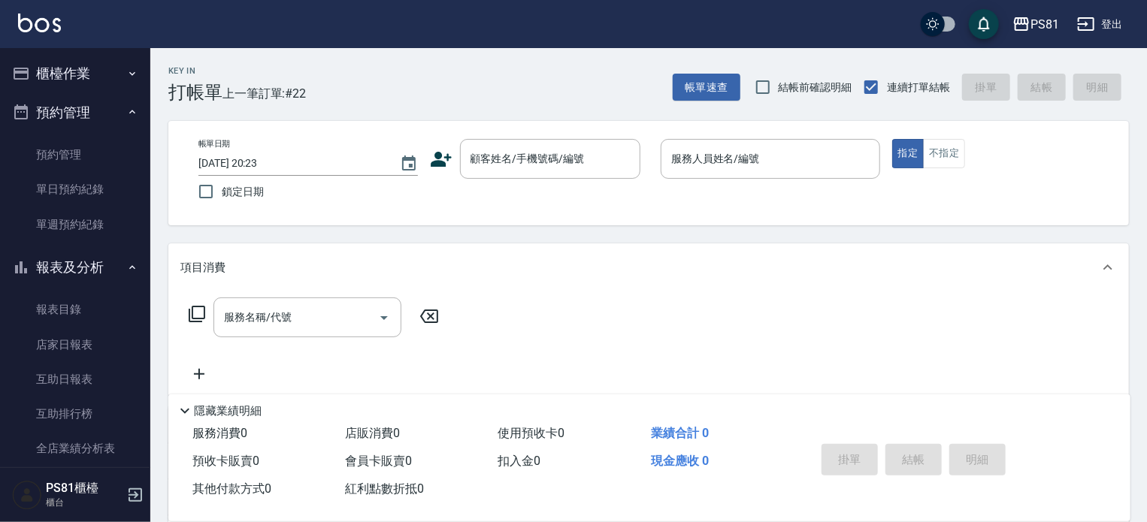
click at [91, 109] on button "預約管理" at bounding box center [75, 112] width 138 height 39
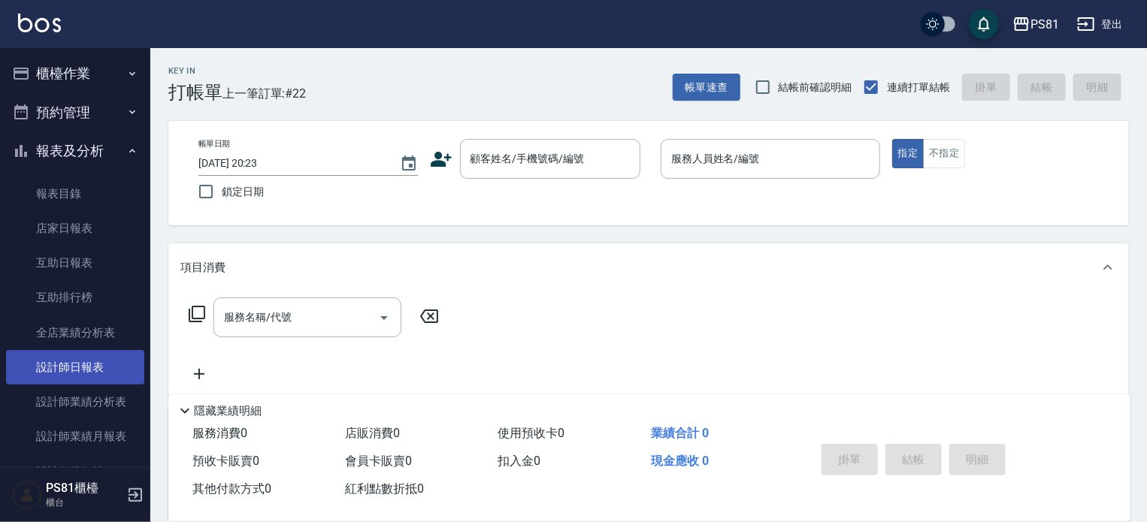
click at [100, 373] on link "設計師日報表" at bounding box center [75, 367] width 138 height 35
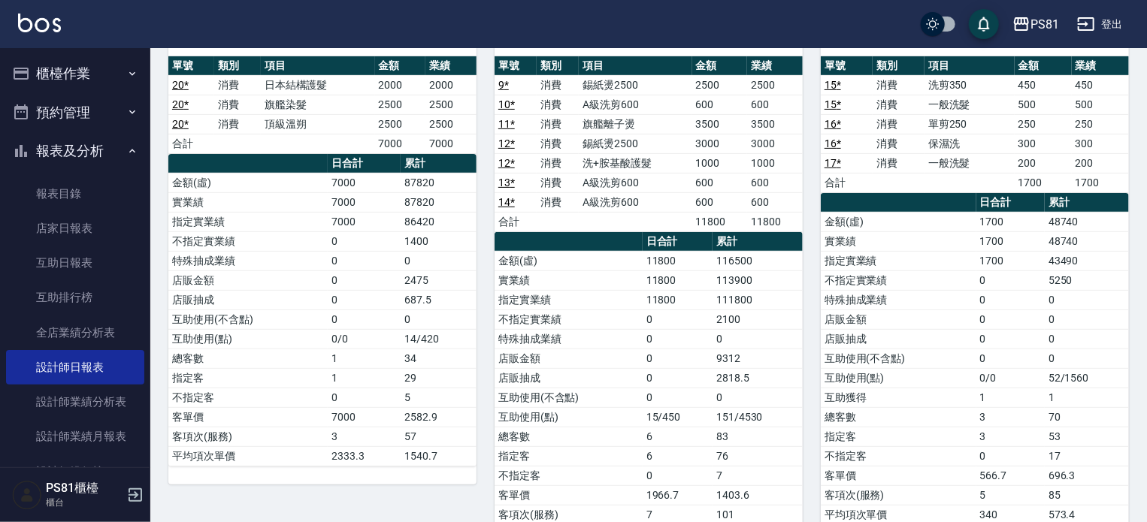
scroll to position [526, 0]
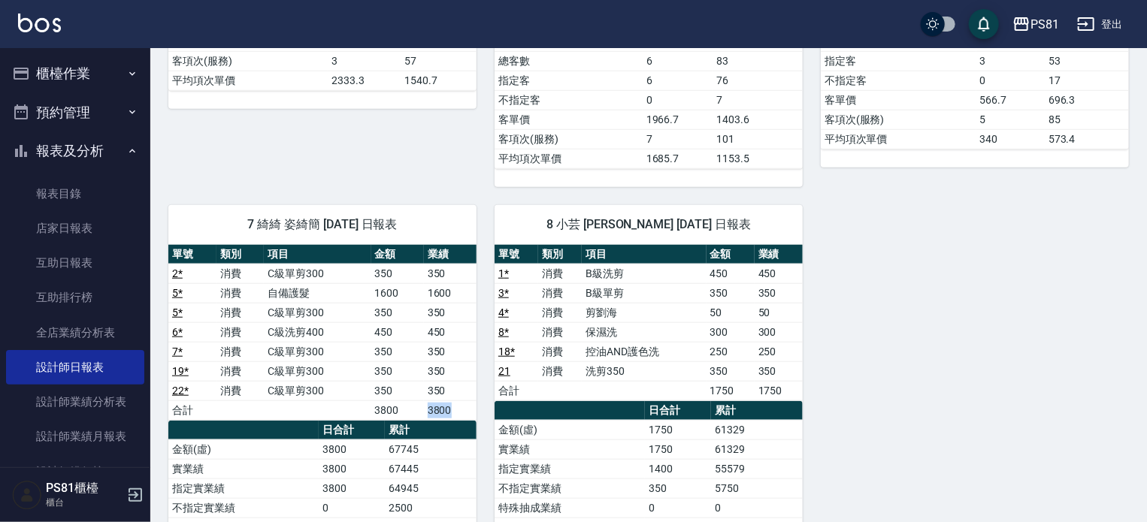
drag, startPoint x: 425, startPoint y: 397, endPoint x: 464, endPoint y: 400, distance: 39.2
click at [463, 402] on td "3800" at bounding box center [450, 410] width 53 height 20
click at [464, 400] on td "3800" at bounding box center [450, 410] width 53 height 20
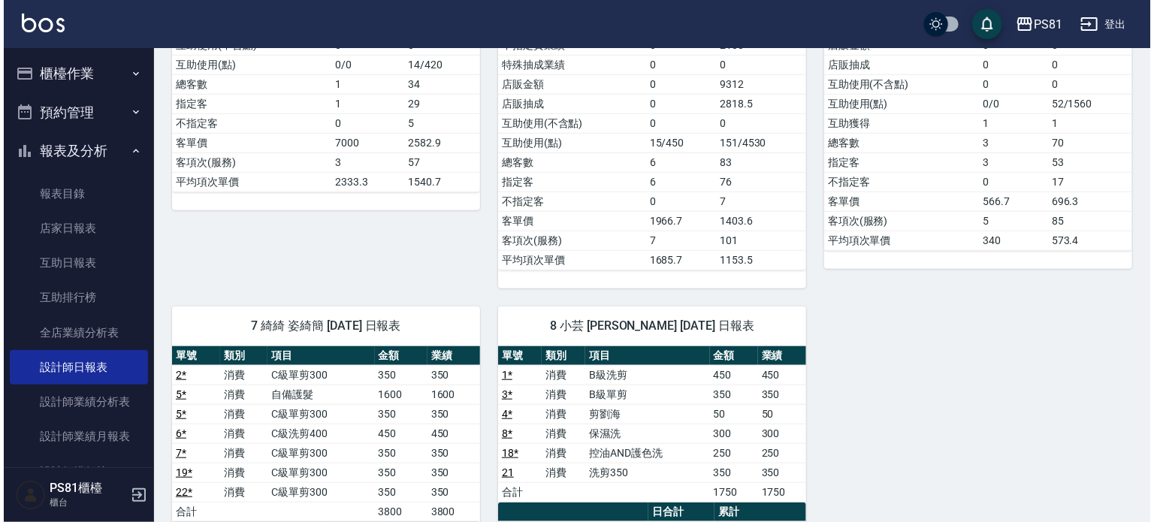
scroll to position [0, 0]
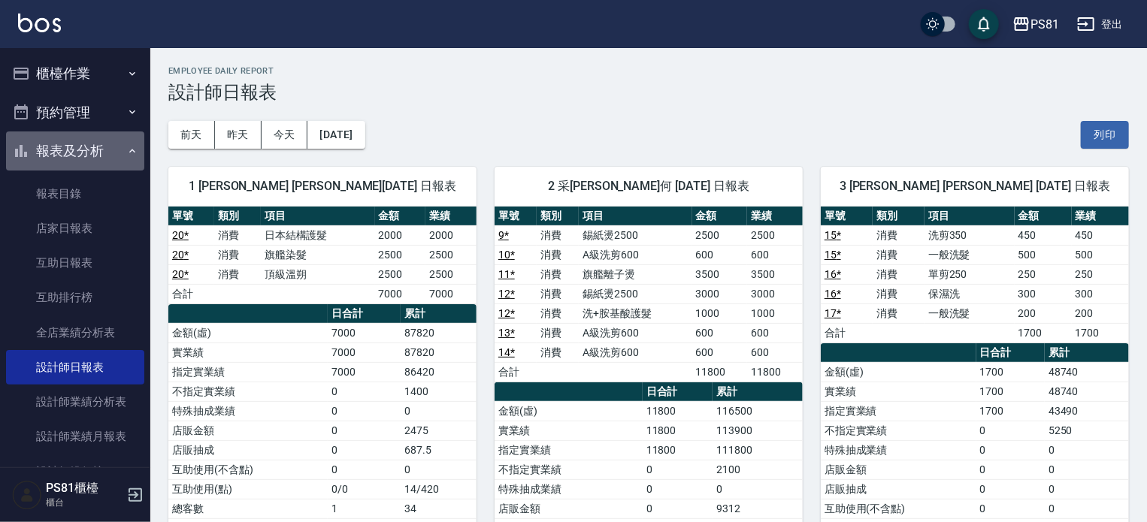
click at [78, 159] on button "報表及分析" at bounding box center [75, 150] width 138 height 39
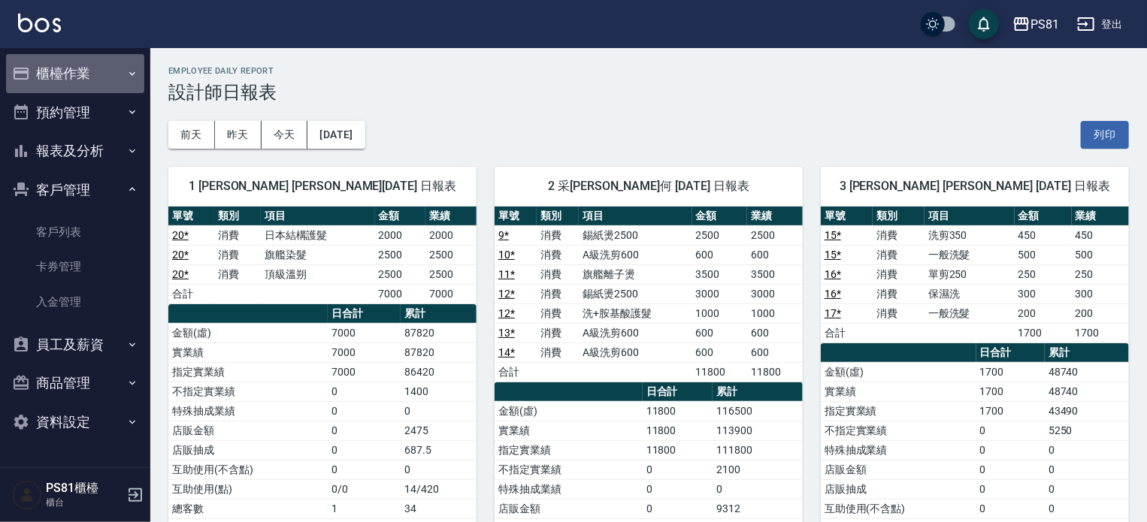
click at [102, 80] on button "櫃檯作業" at bounding box center [75, 73] width 138 height 39
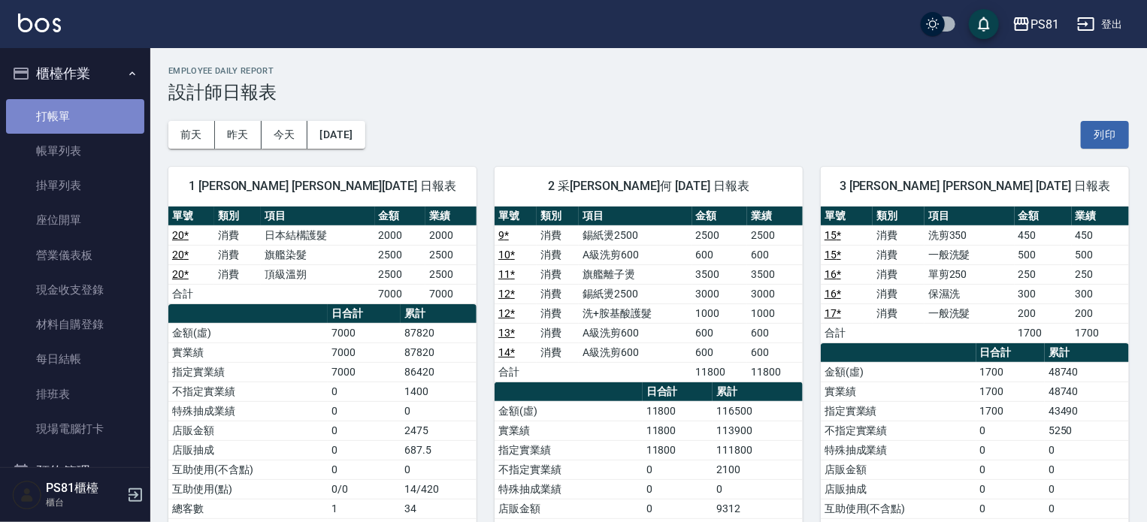
click at [97, 122] on link "打帳單" at bounding box center [75, 116] width 138 height 35
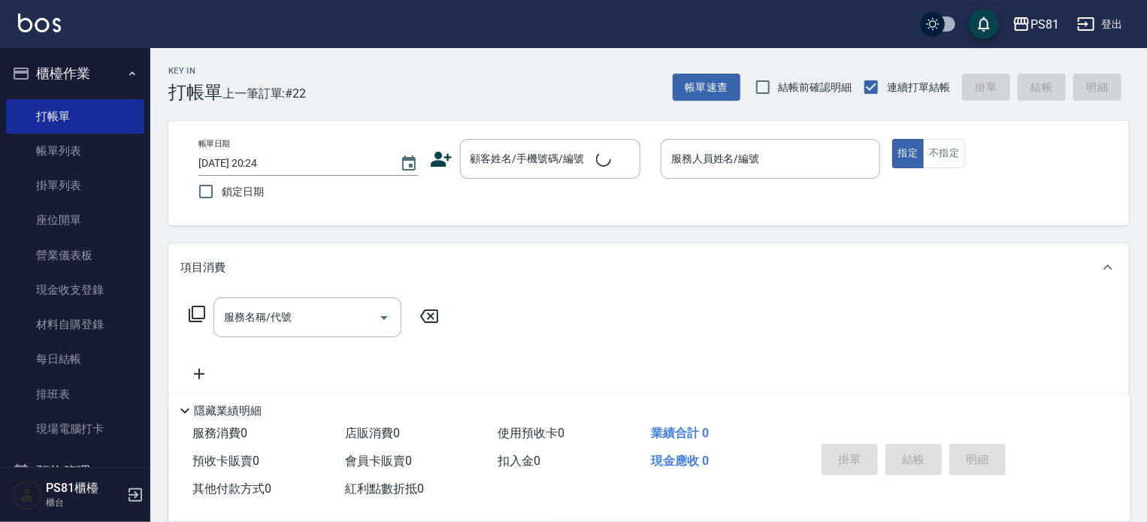
click at [398, 103] on div "Key In 打帳單 上一筆訂單:#22 帳單速查 結帳前確認明細 連續打單結帳 掛單 結帳 明細 帳單日期 [DATE] 20:24 鎖定日期 顧客姓名/手…" at bounding box center [648, 389] width 996 height 682
click at [75, 419] on link "現場電腦打卡" at bounding box center [75, 429] width 138 height 35
